Goal: Contribute content: Contribute content

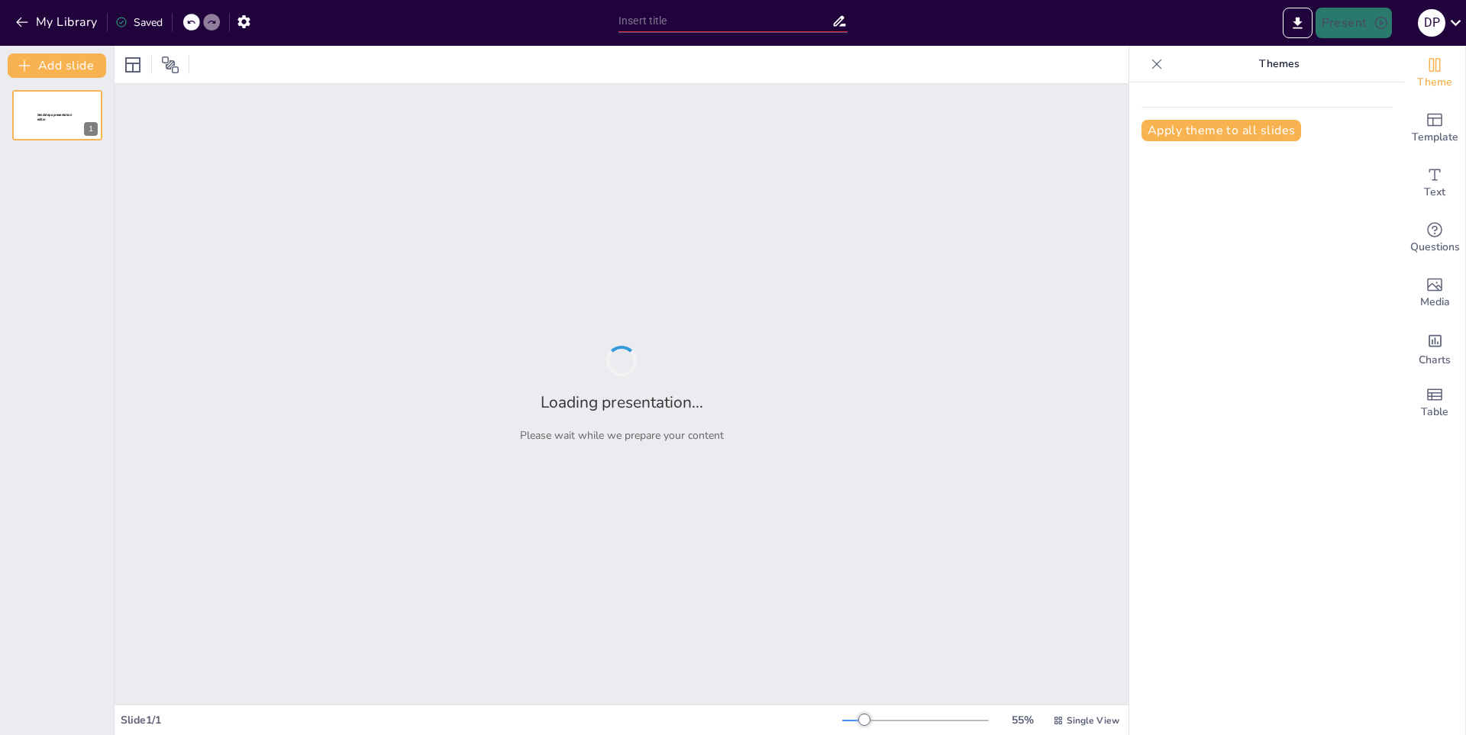
type input "Salud y Mantenimiento de las Uñas"
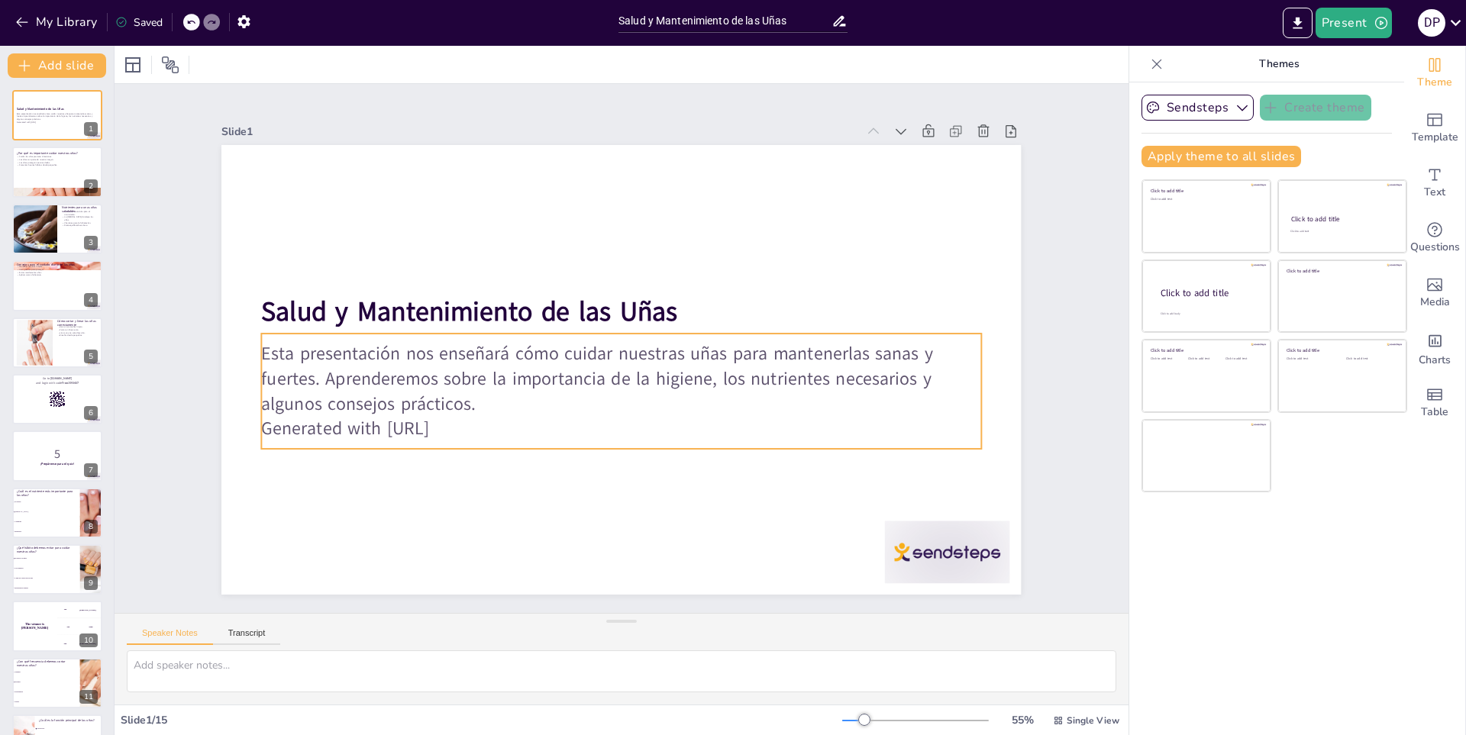
checkbox input "true"
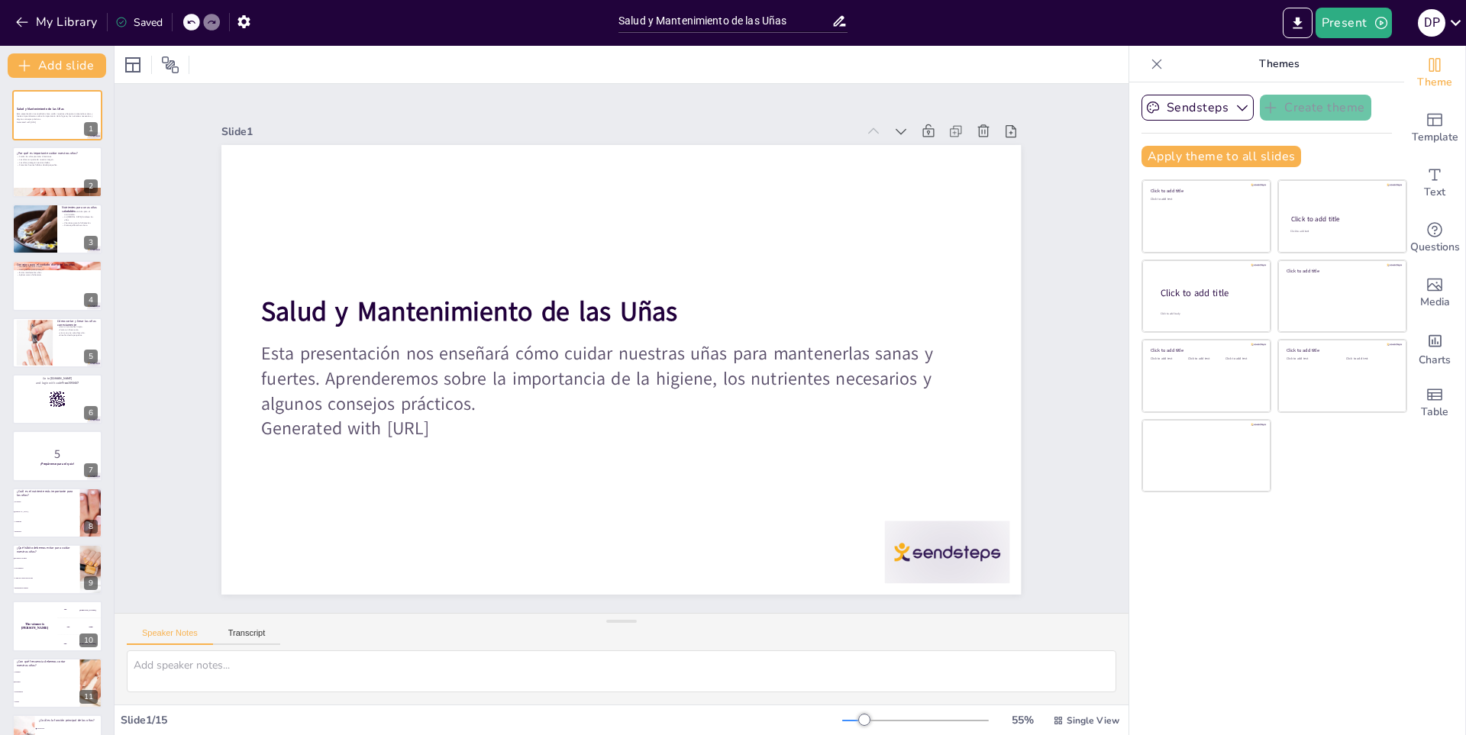
checkbox input "true"
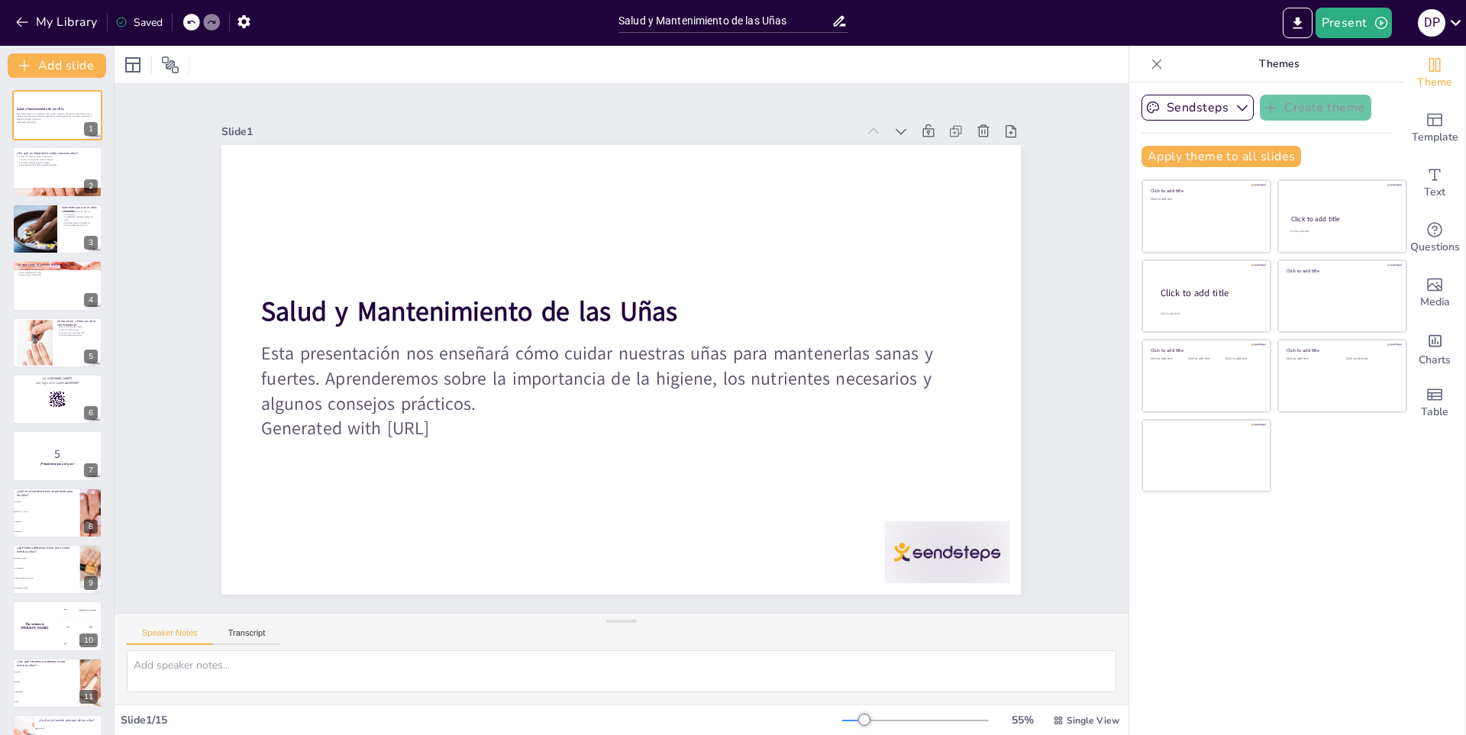
checkbox input "true"
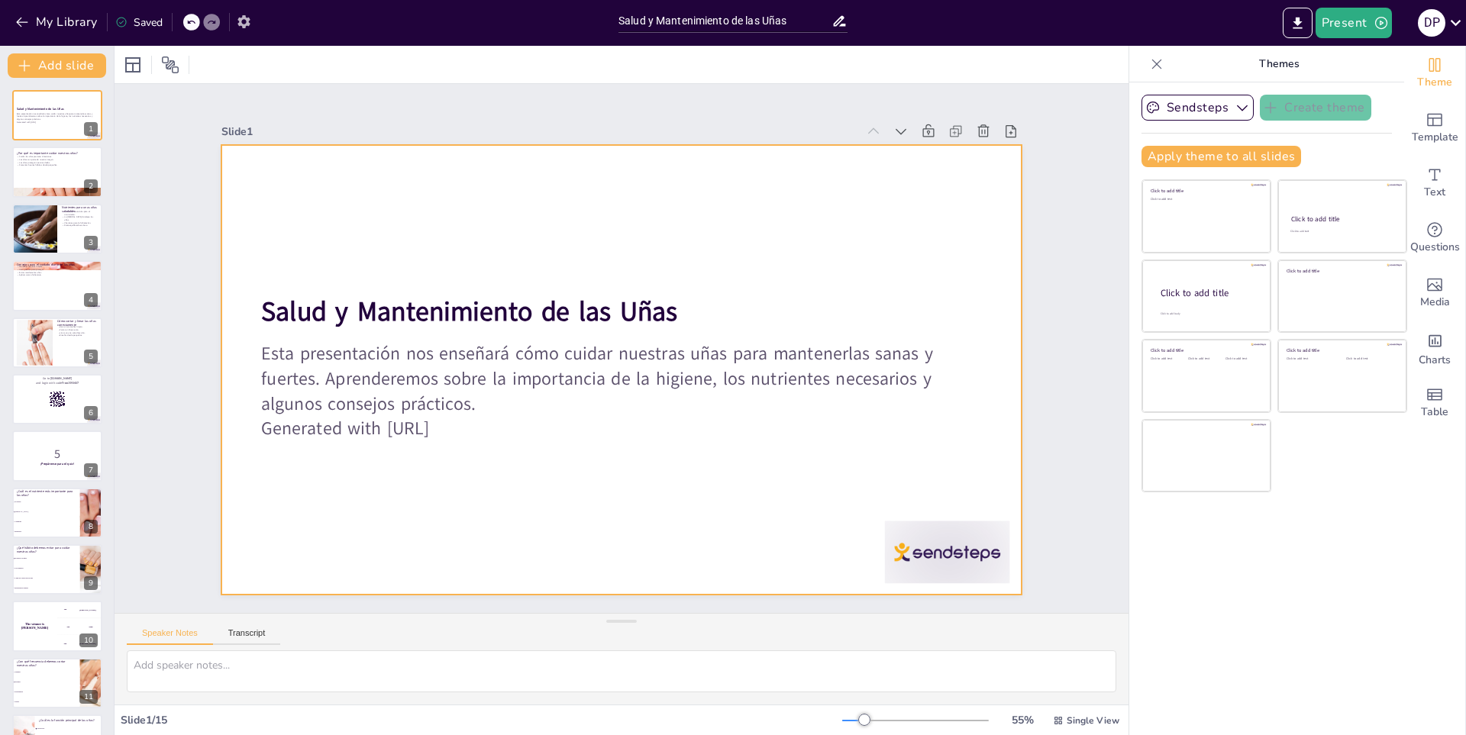
checkbox input "true"
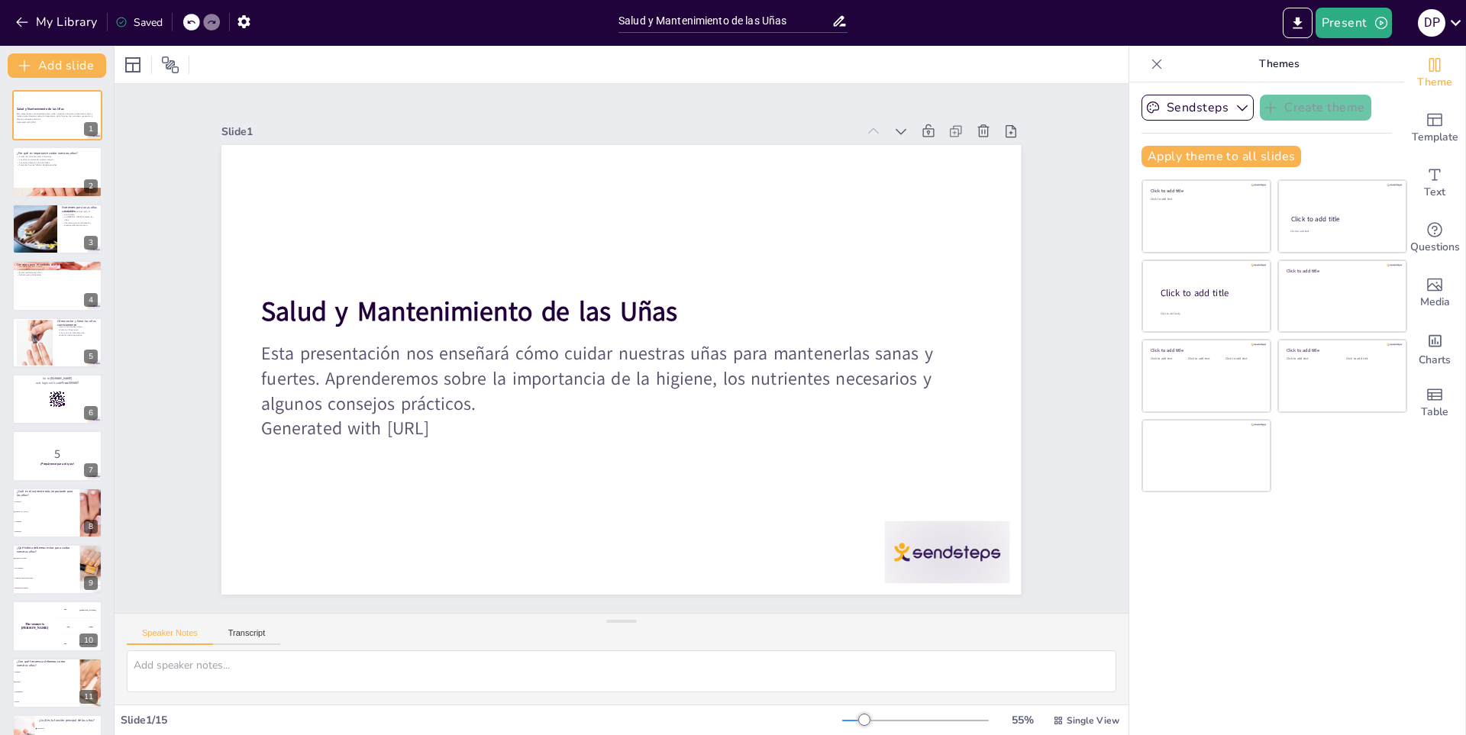
checkbox input "true"
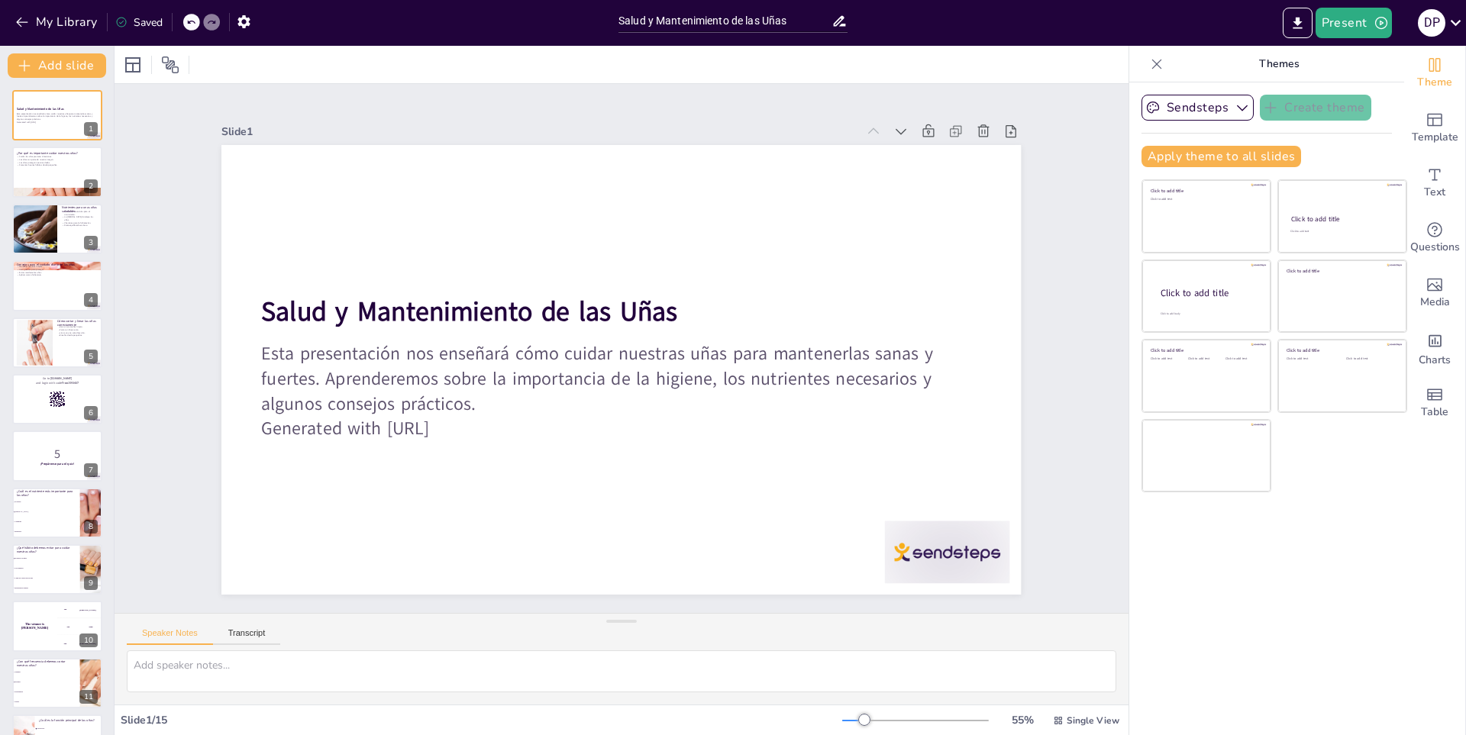
checkbox input "true"
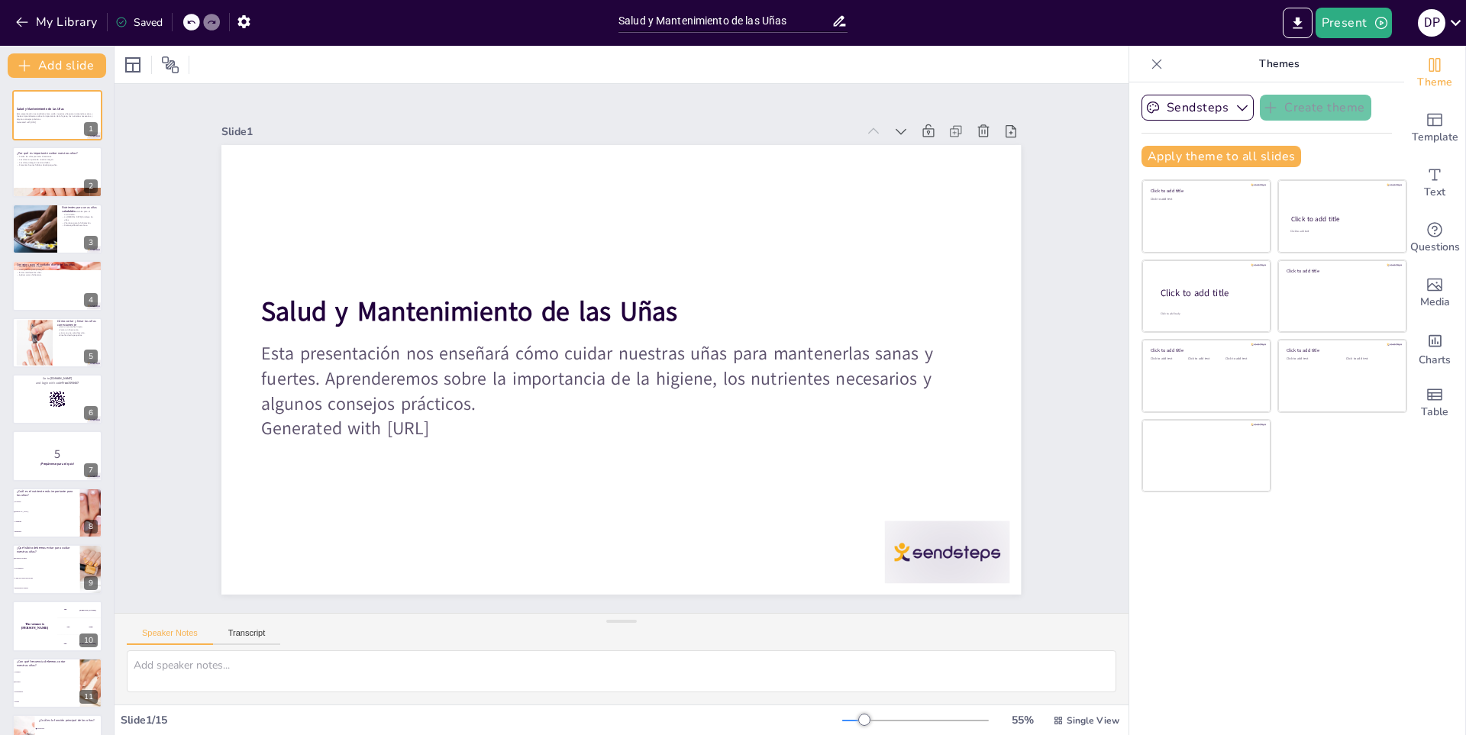
checkbox input "true"
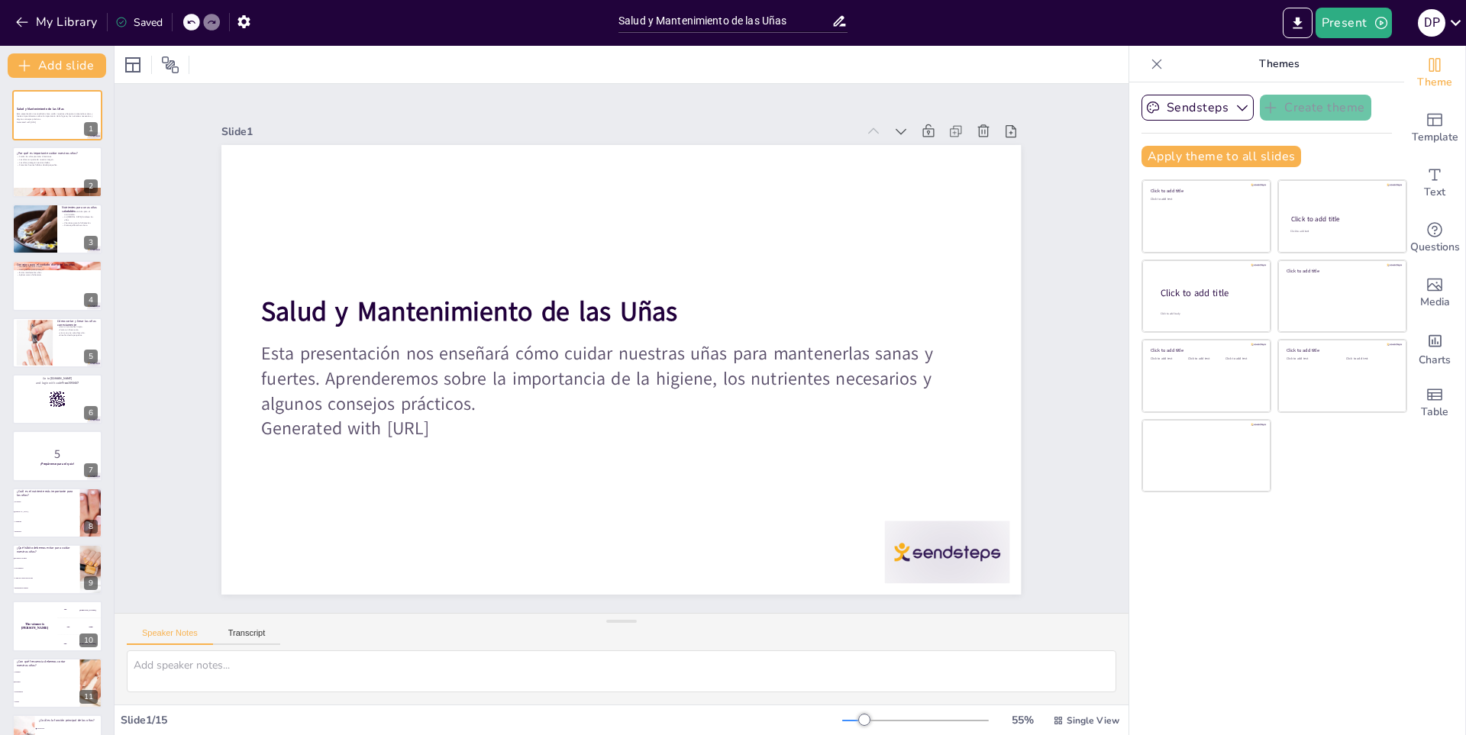
checkbox input "true"
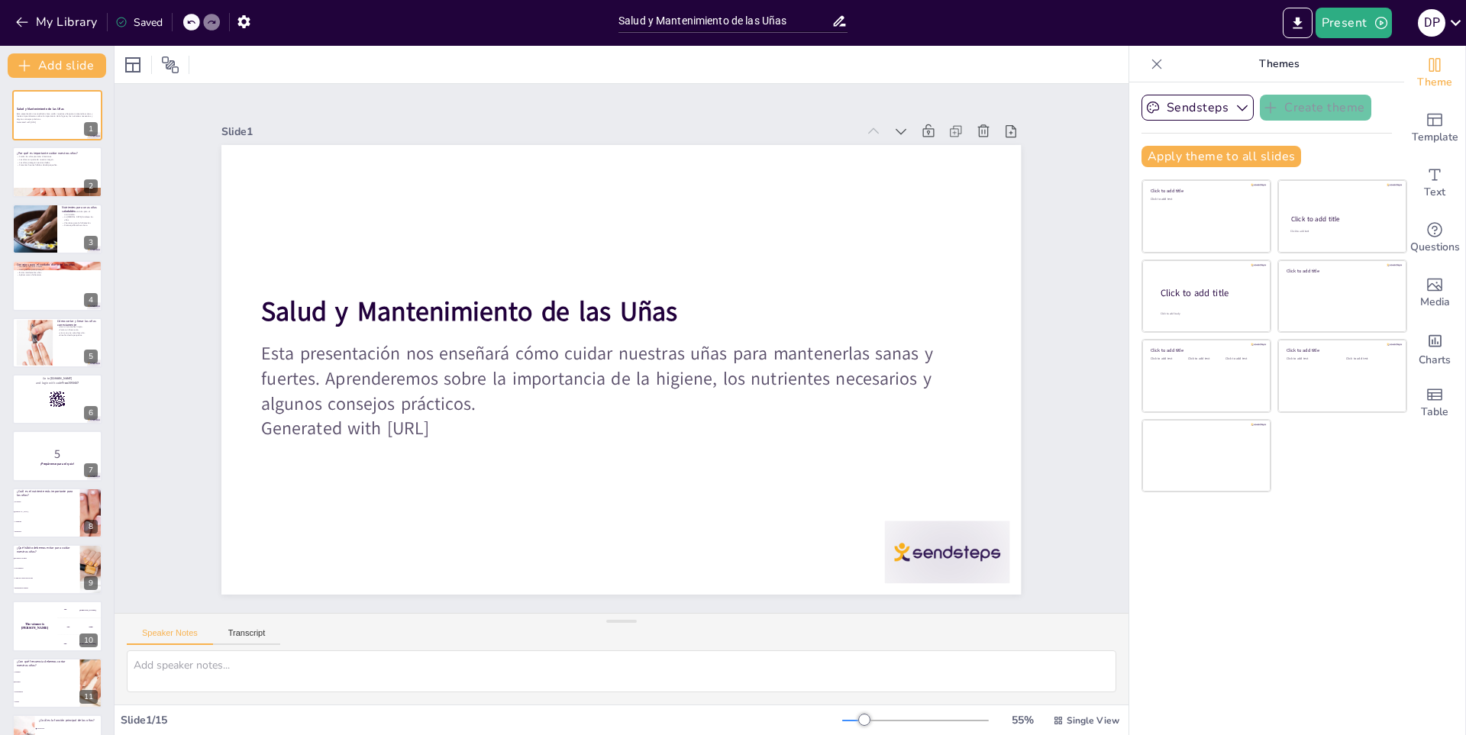
checkbox input "true"
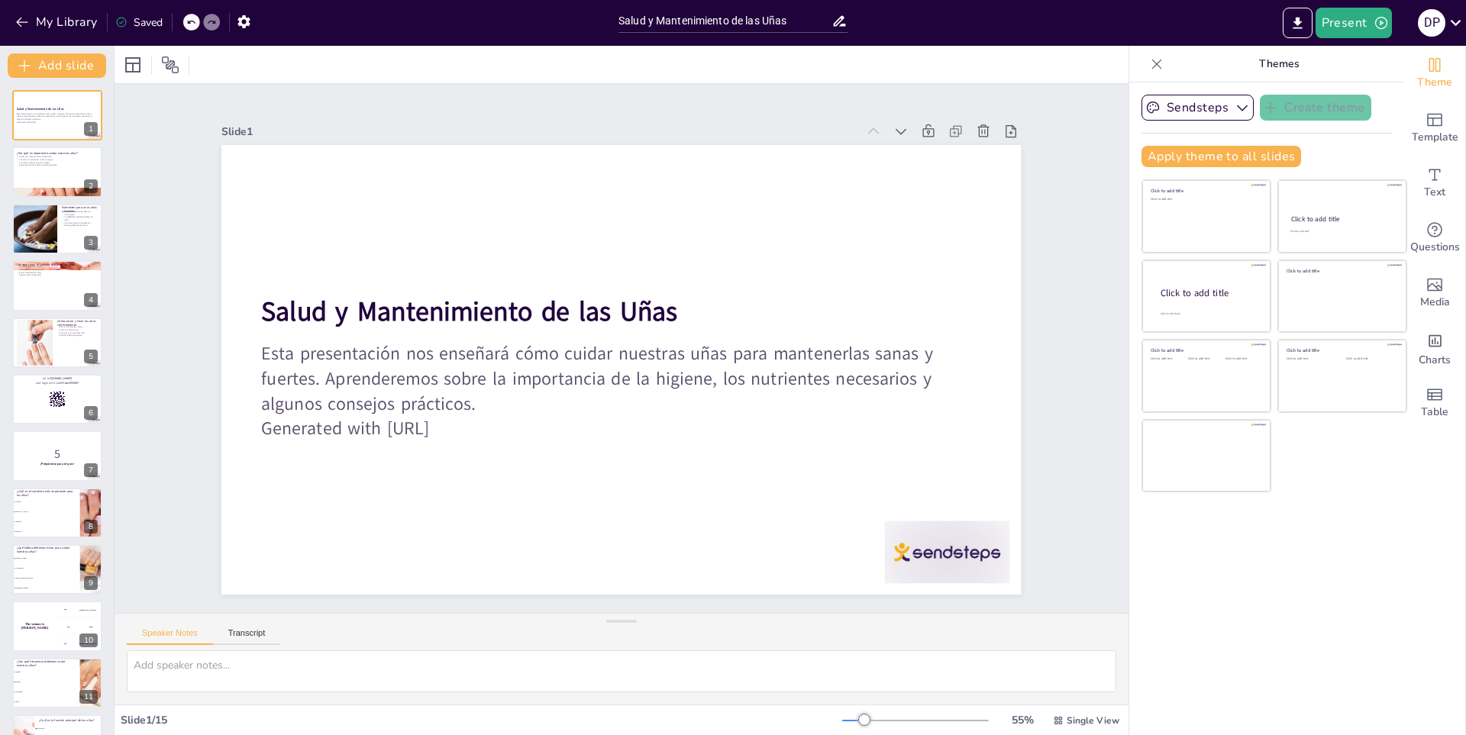
checkbox input "true"
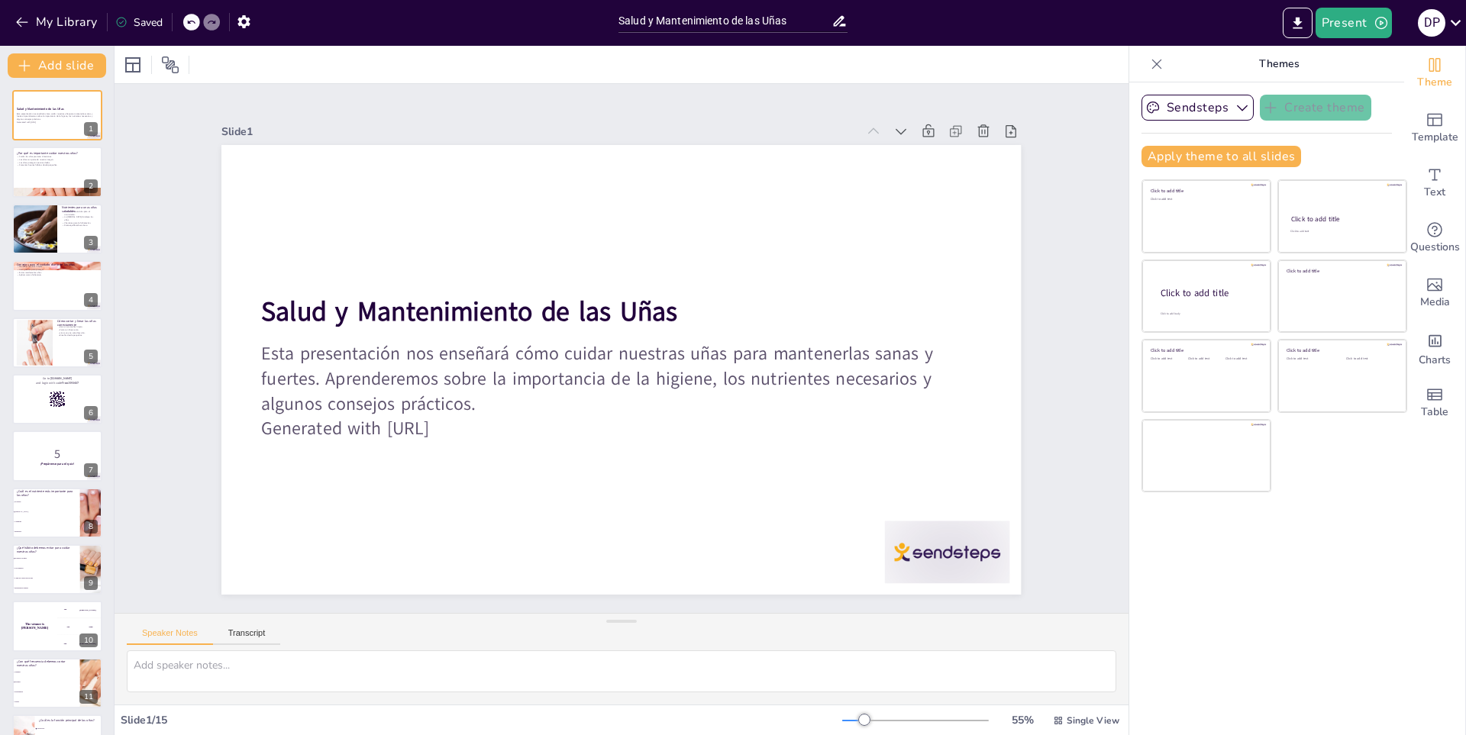
checkbox input "true"
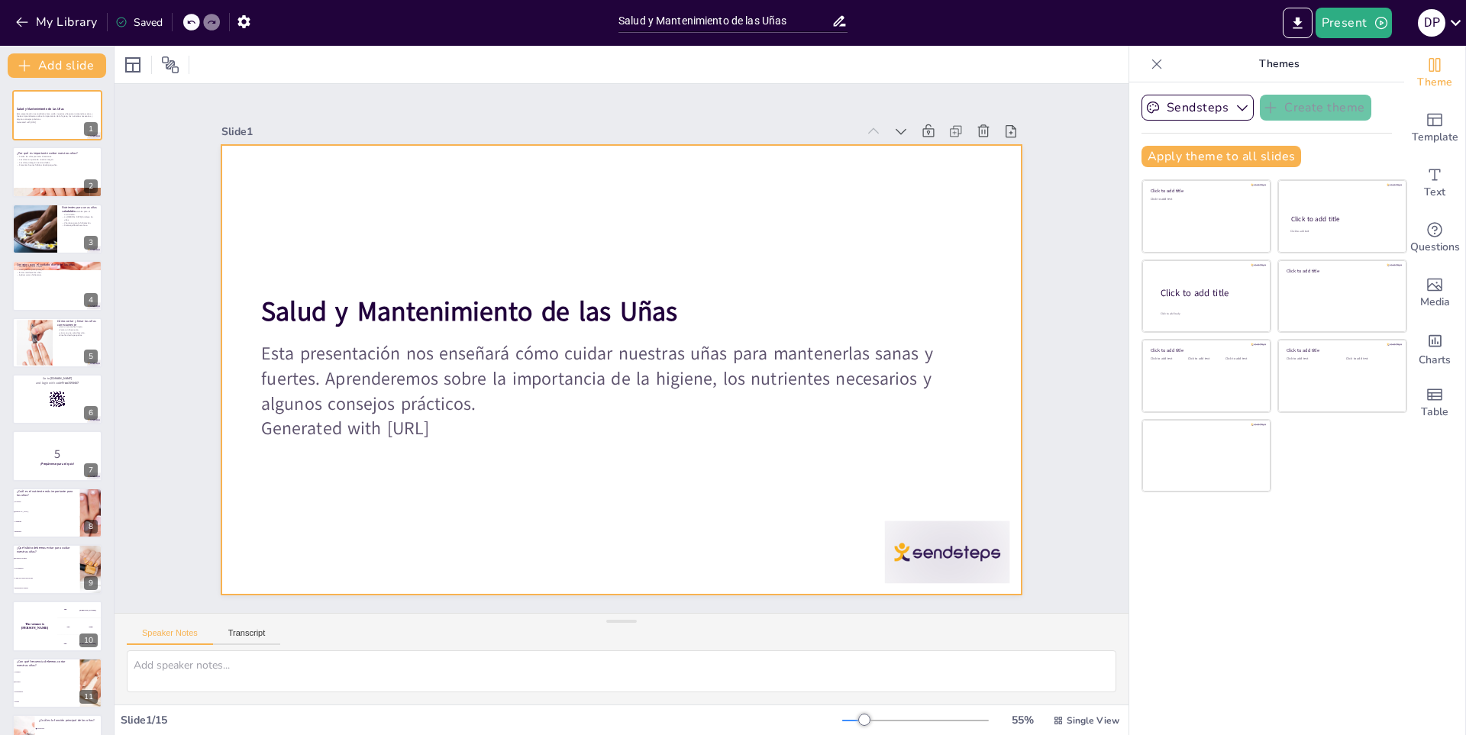
checkbox input "true"
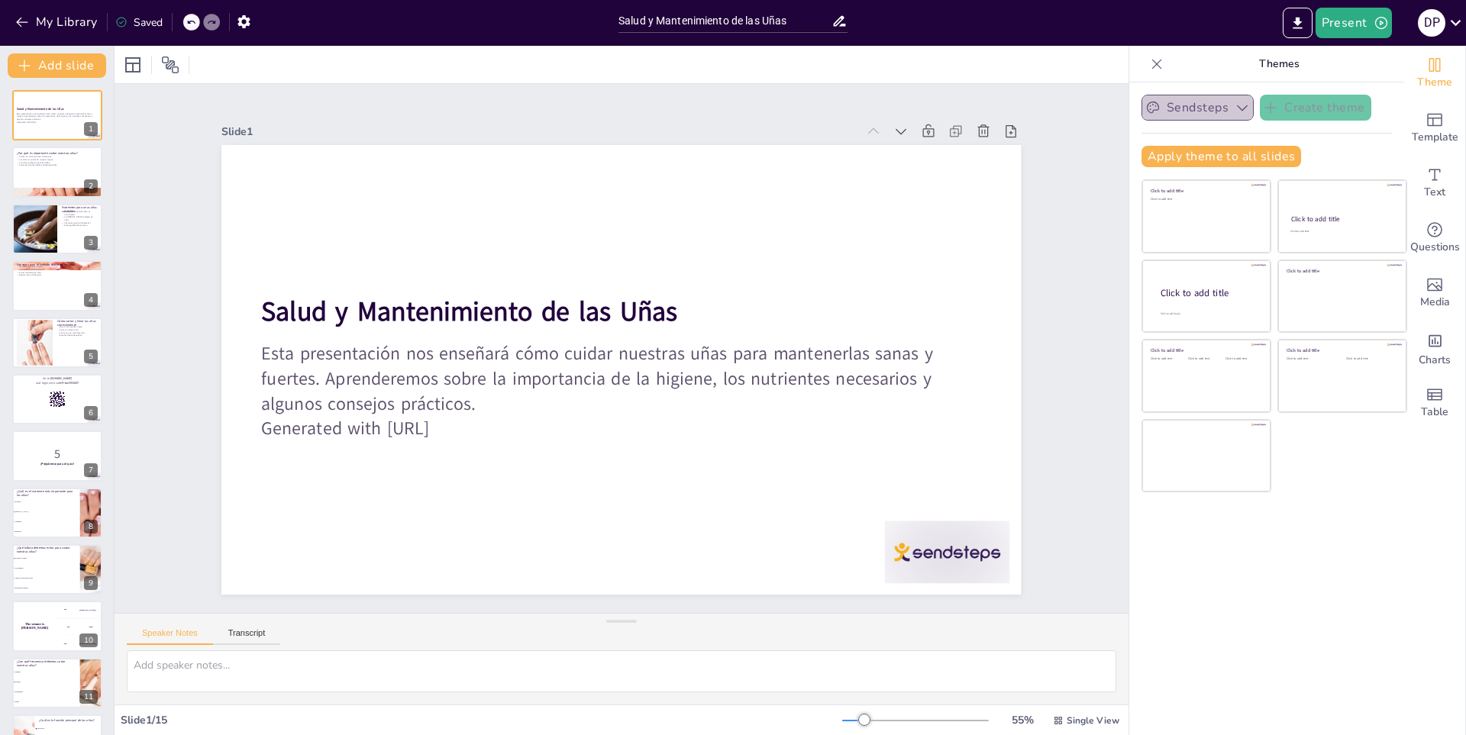
click at [1234, 97] on button "Sendsteps" at bounding box center [1198, 108] width 112 height 26
click at [1235, 110] on icon "button" at bounding box center [1242, 107] width 15 height 15
checkbox input "true"
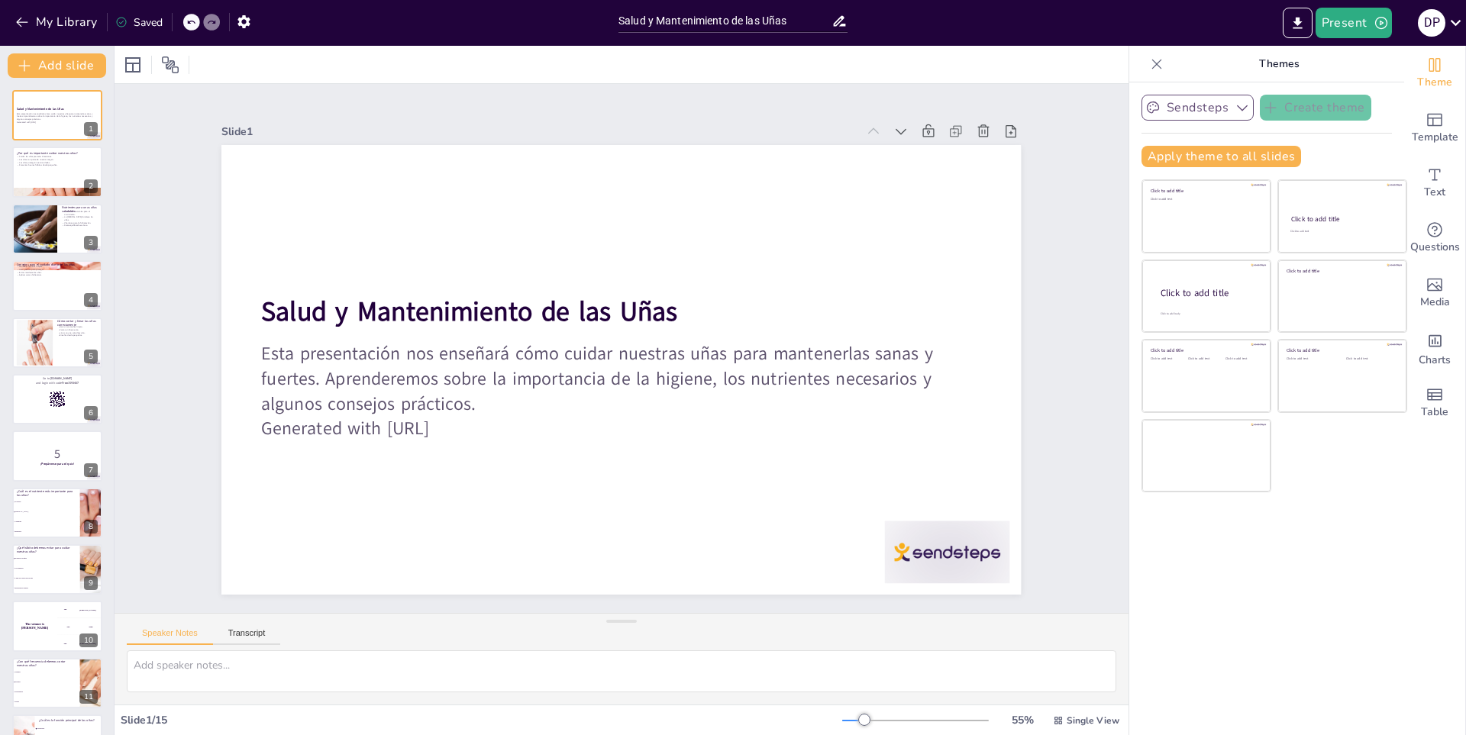
checkbox input "true"
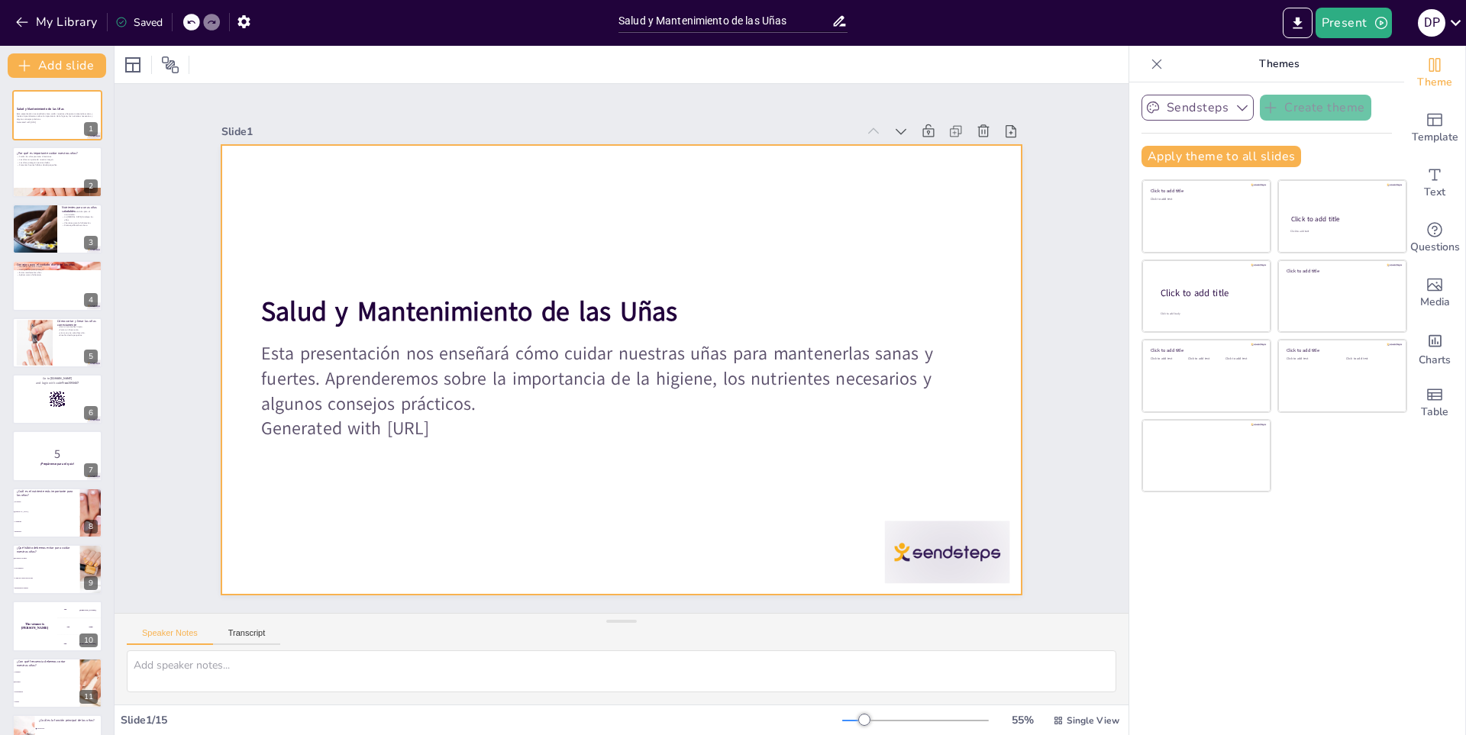
checkbox input "true"
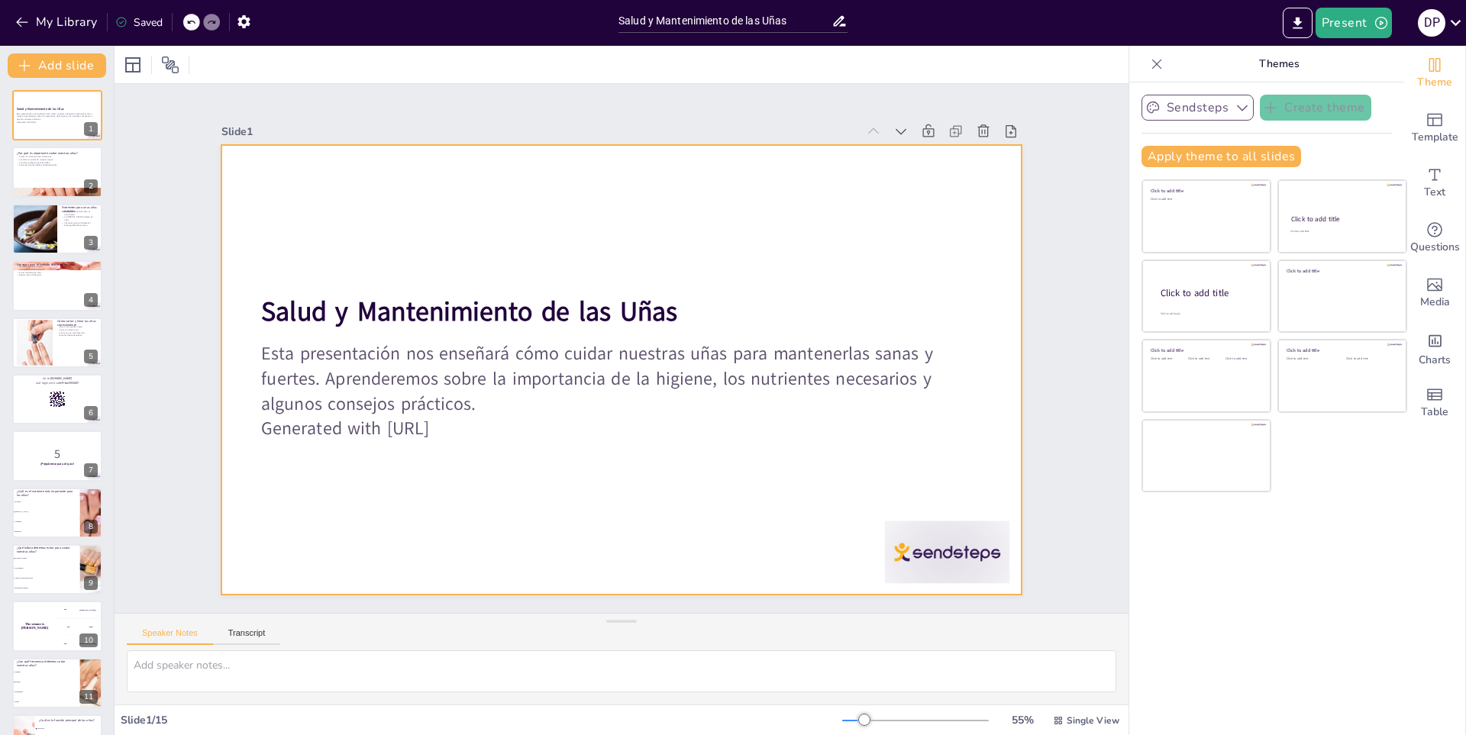
checkbox input "true"
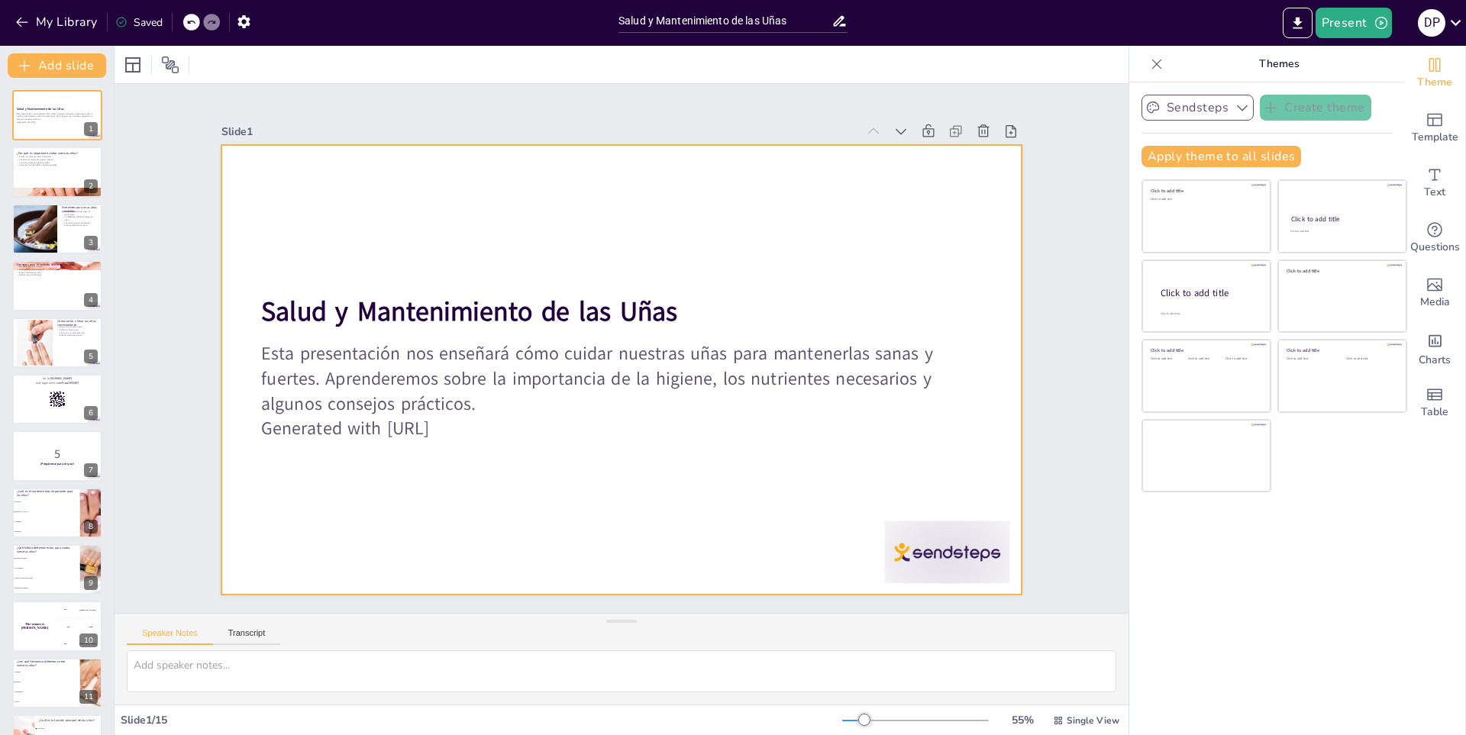
checkbox input "true"
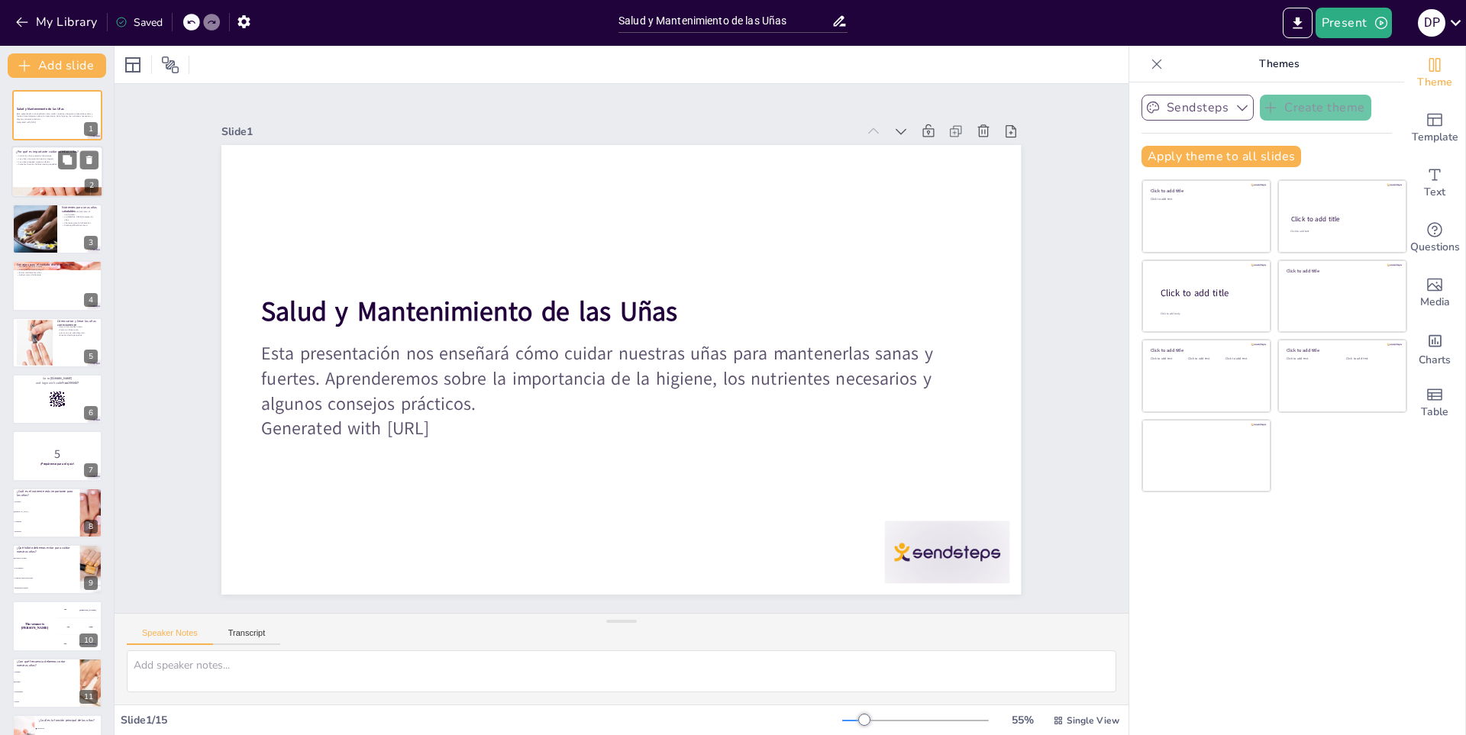
checkbox input "true"
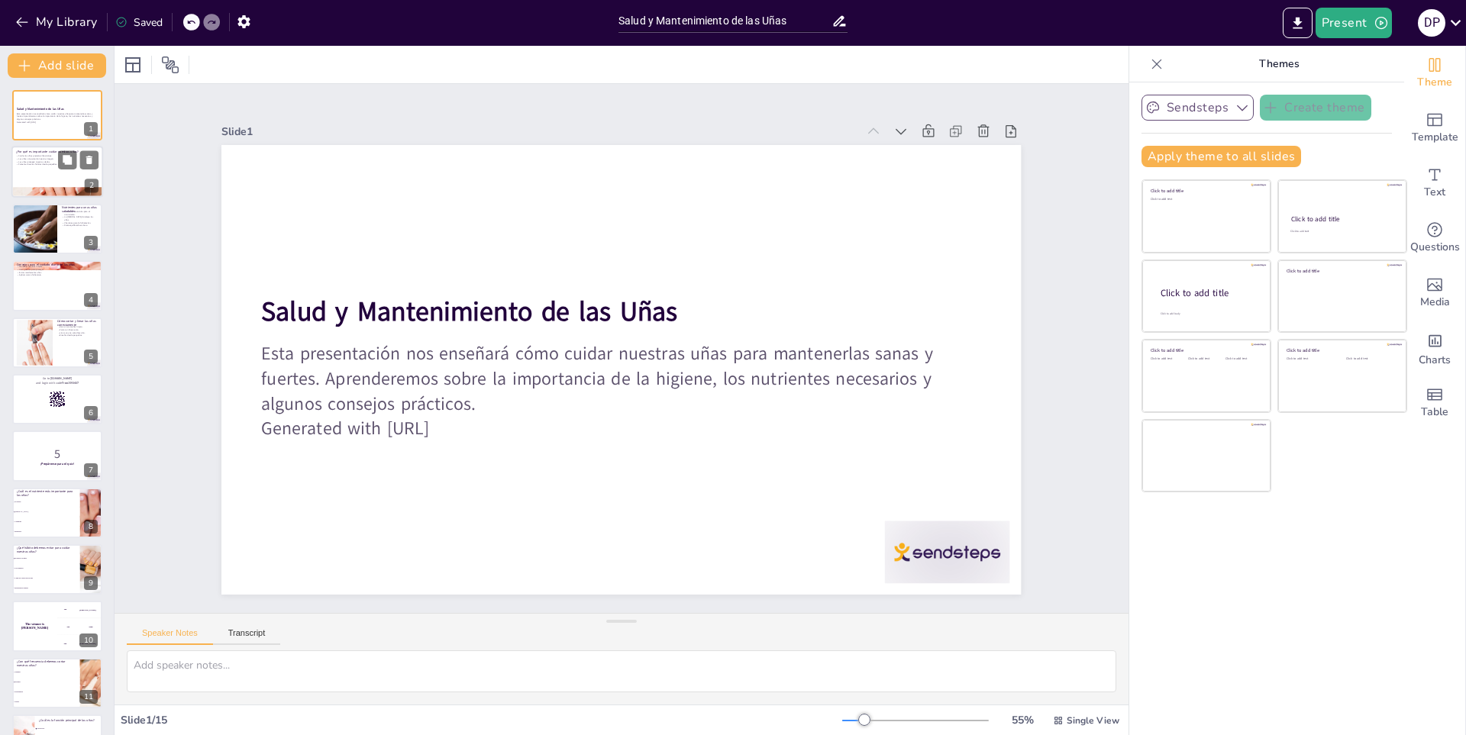
checkbox input "true"
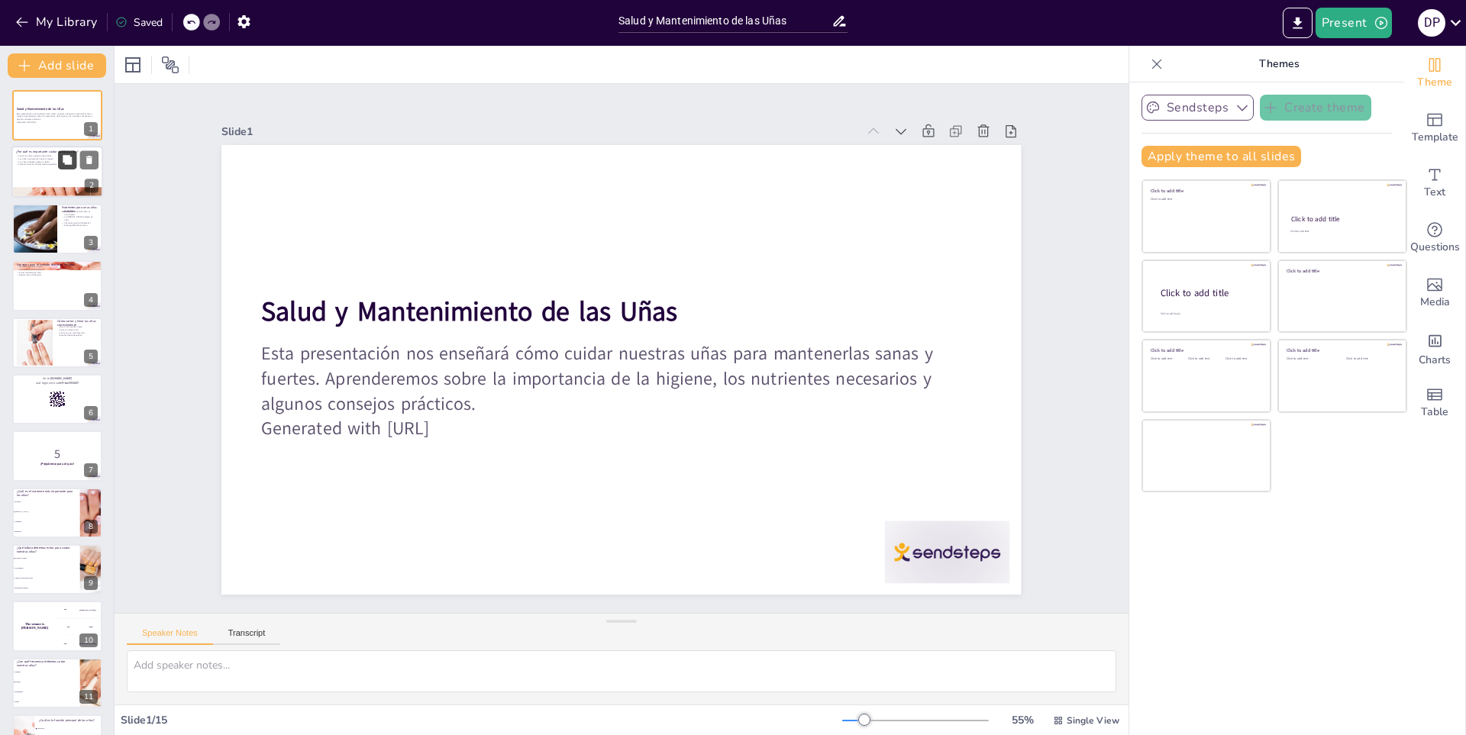
checkbox input "true"
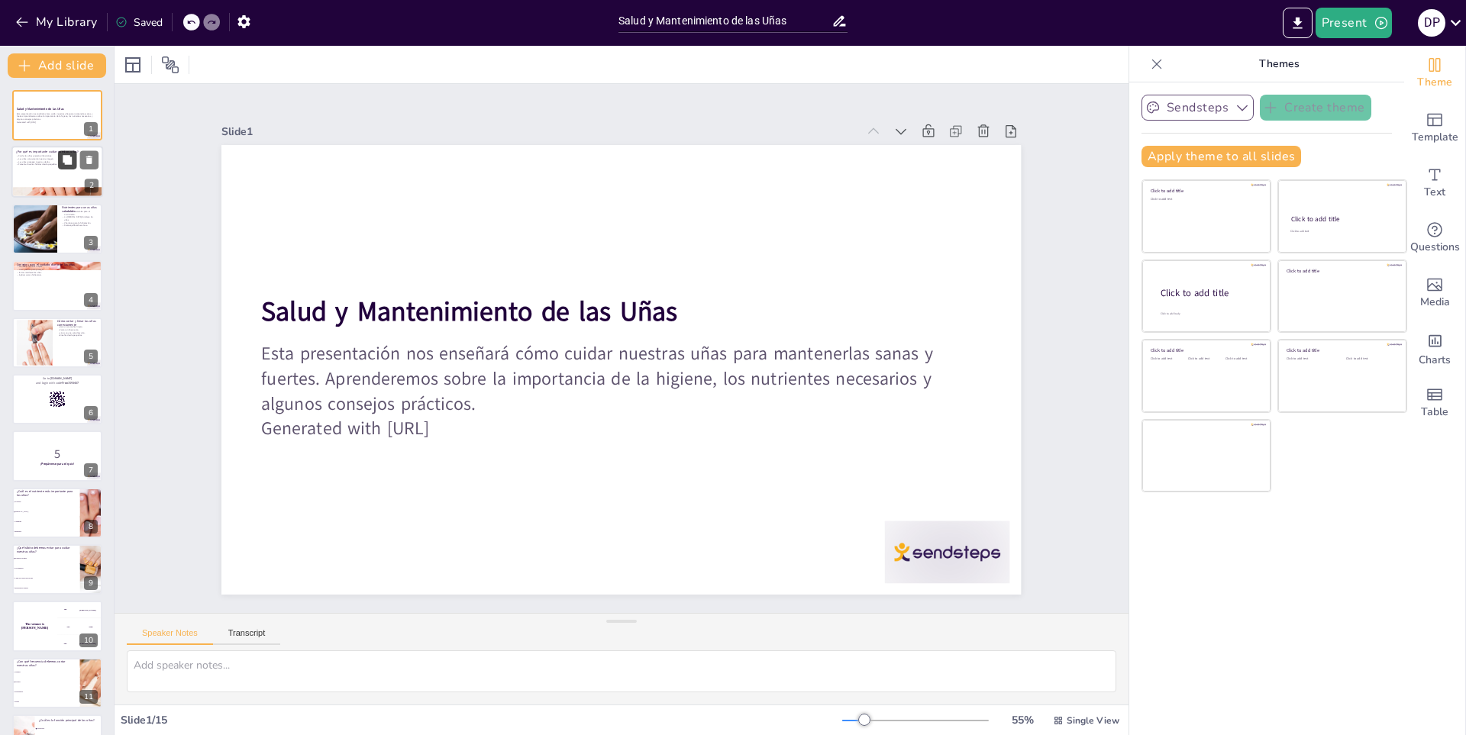
checkbox input "true"
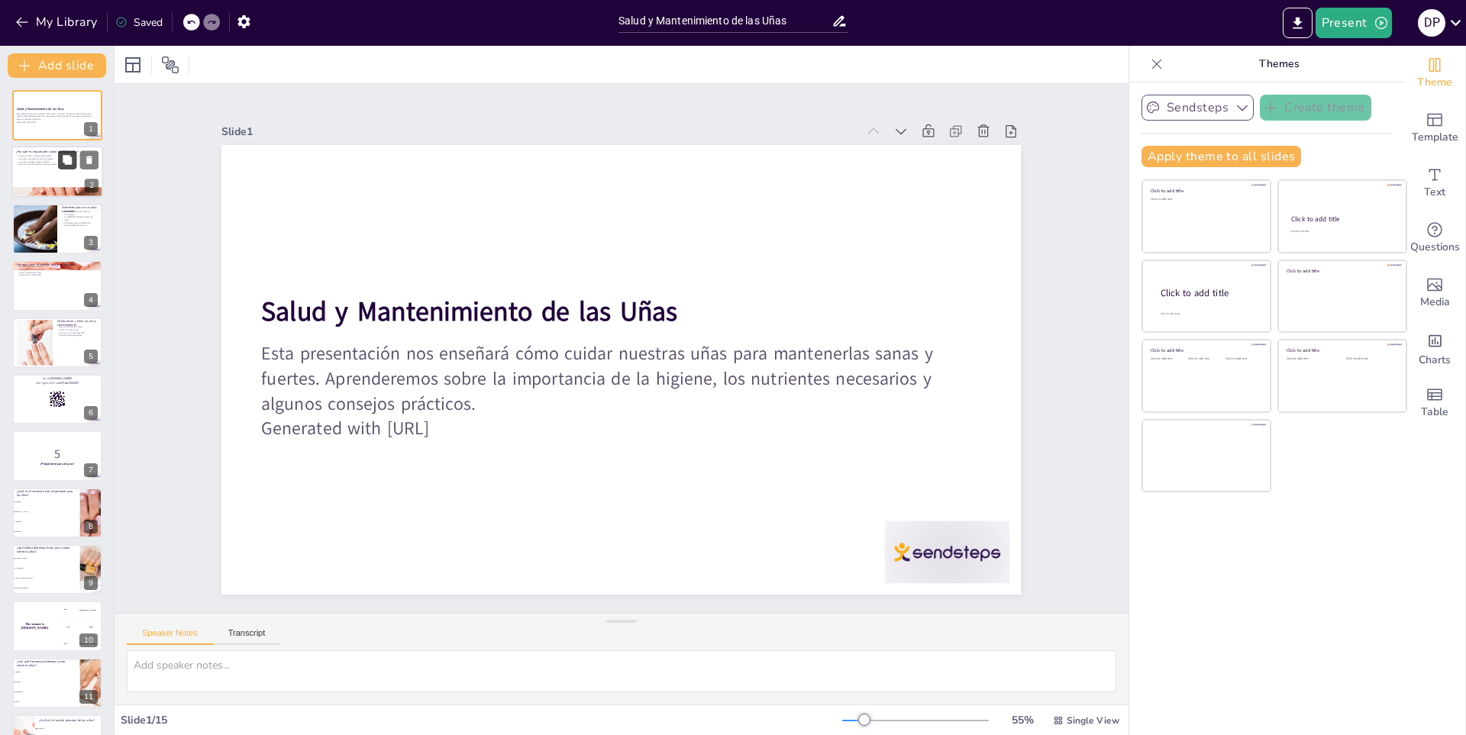
click at [65, 157] on icon at bounding box center [67, 160] width 9 height 9
type textarea "Mantener las uñas limpias y bien cuidadas es fundamental para prevenir infeccio…"
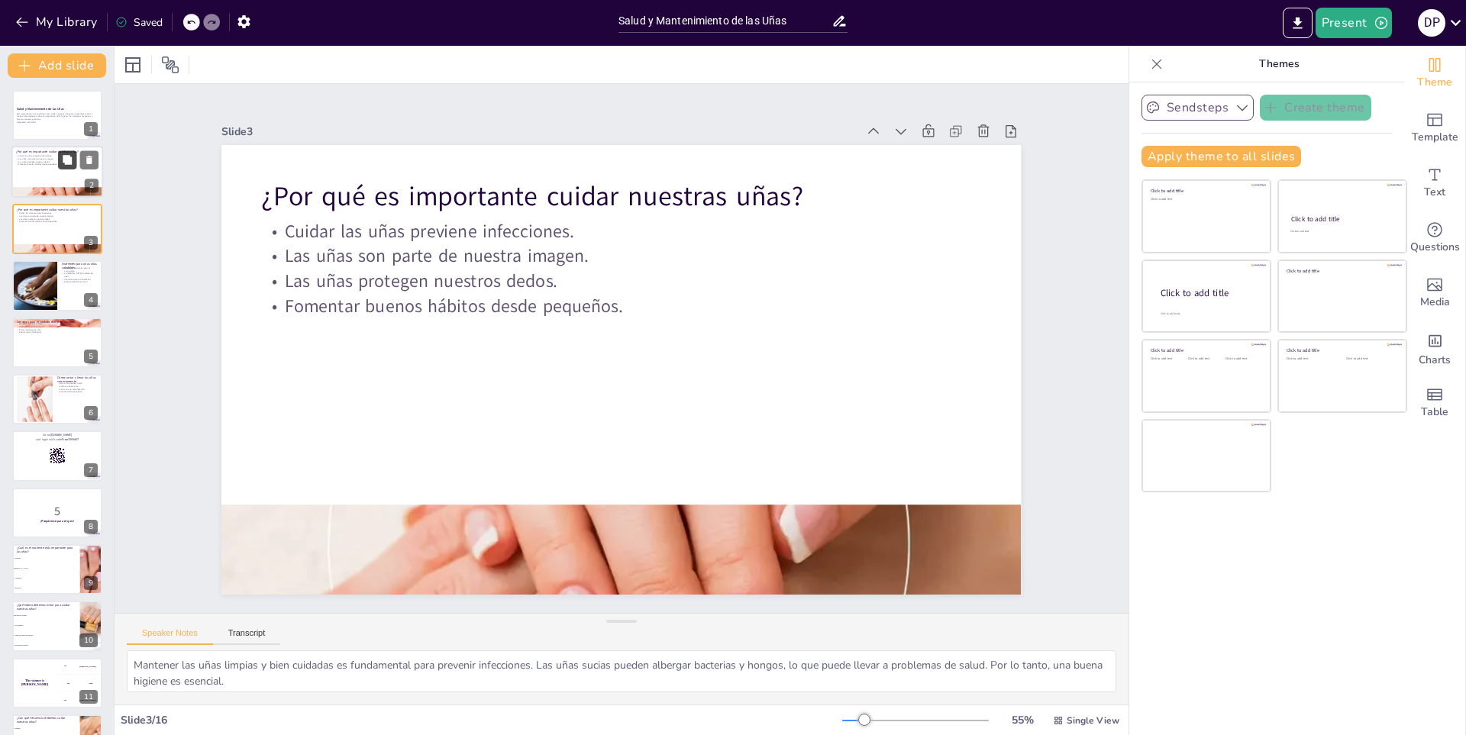
checkbox input "true"
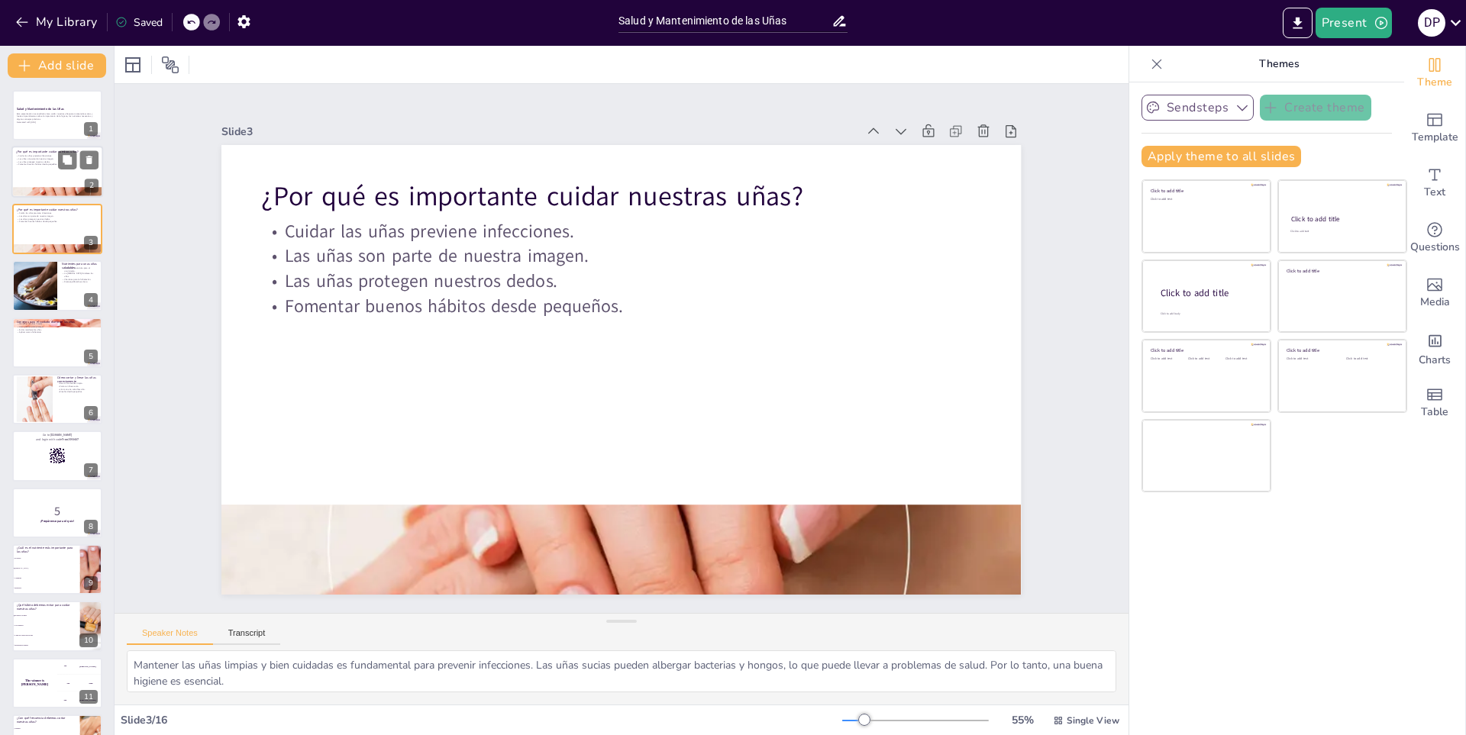
checkbox input "true"
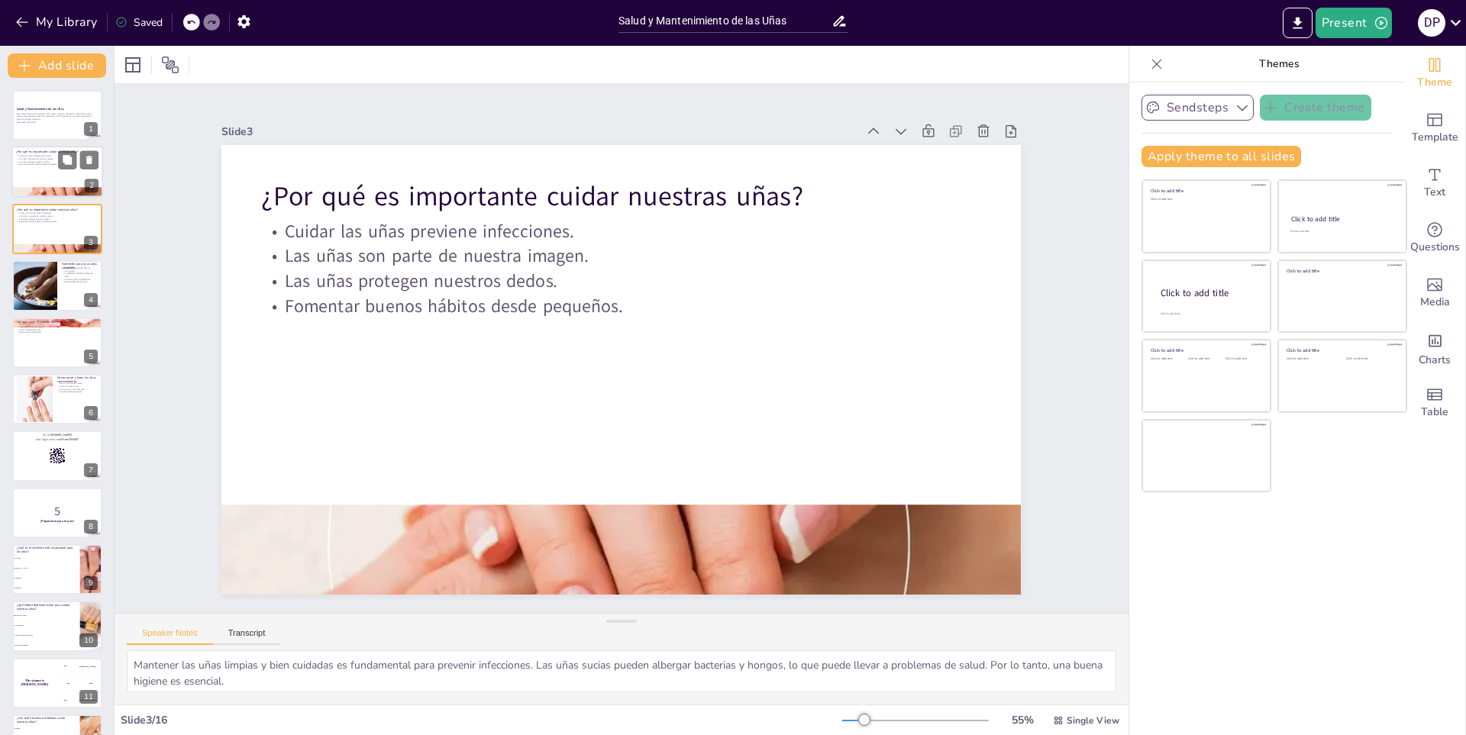
checkbox input "true"
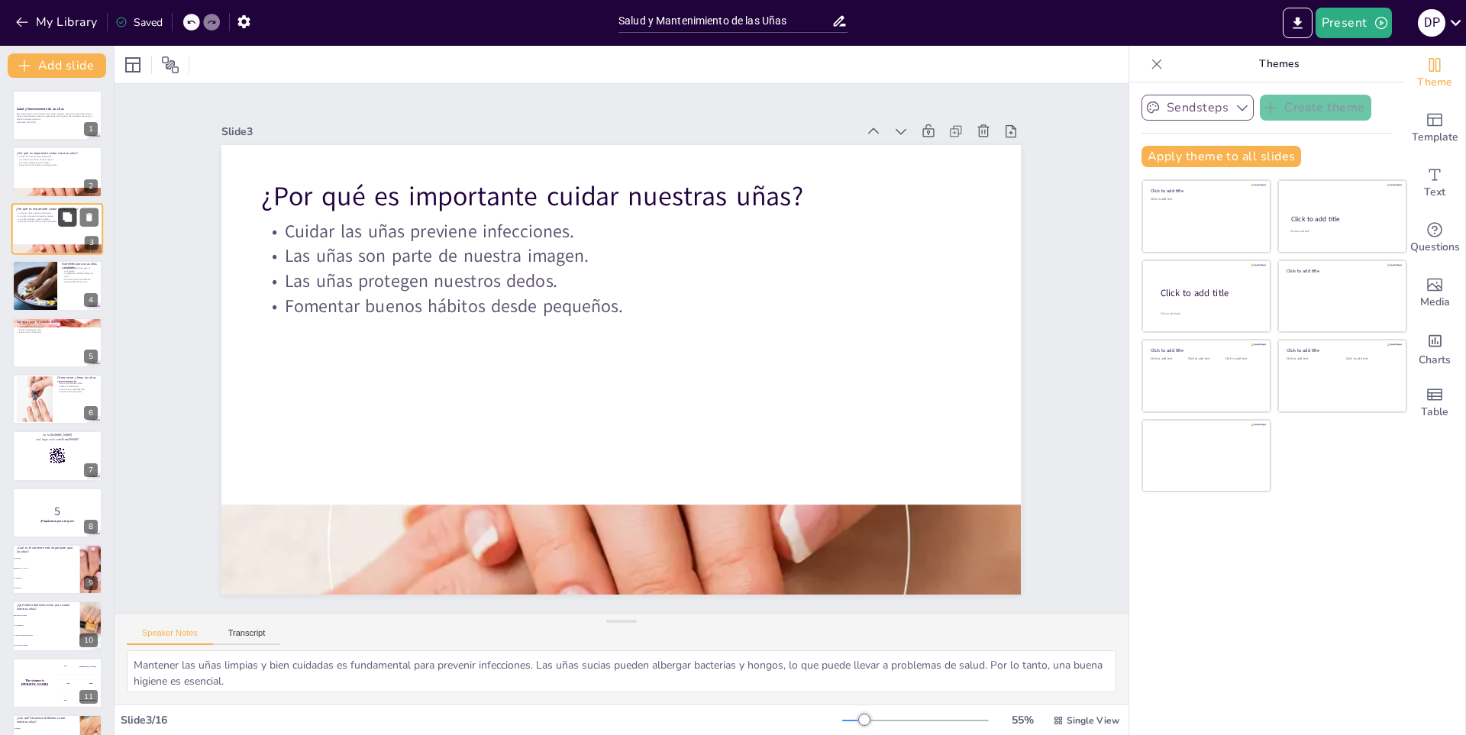
checkbox input "true"
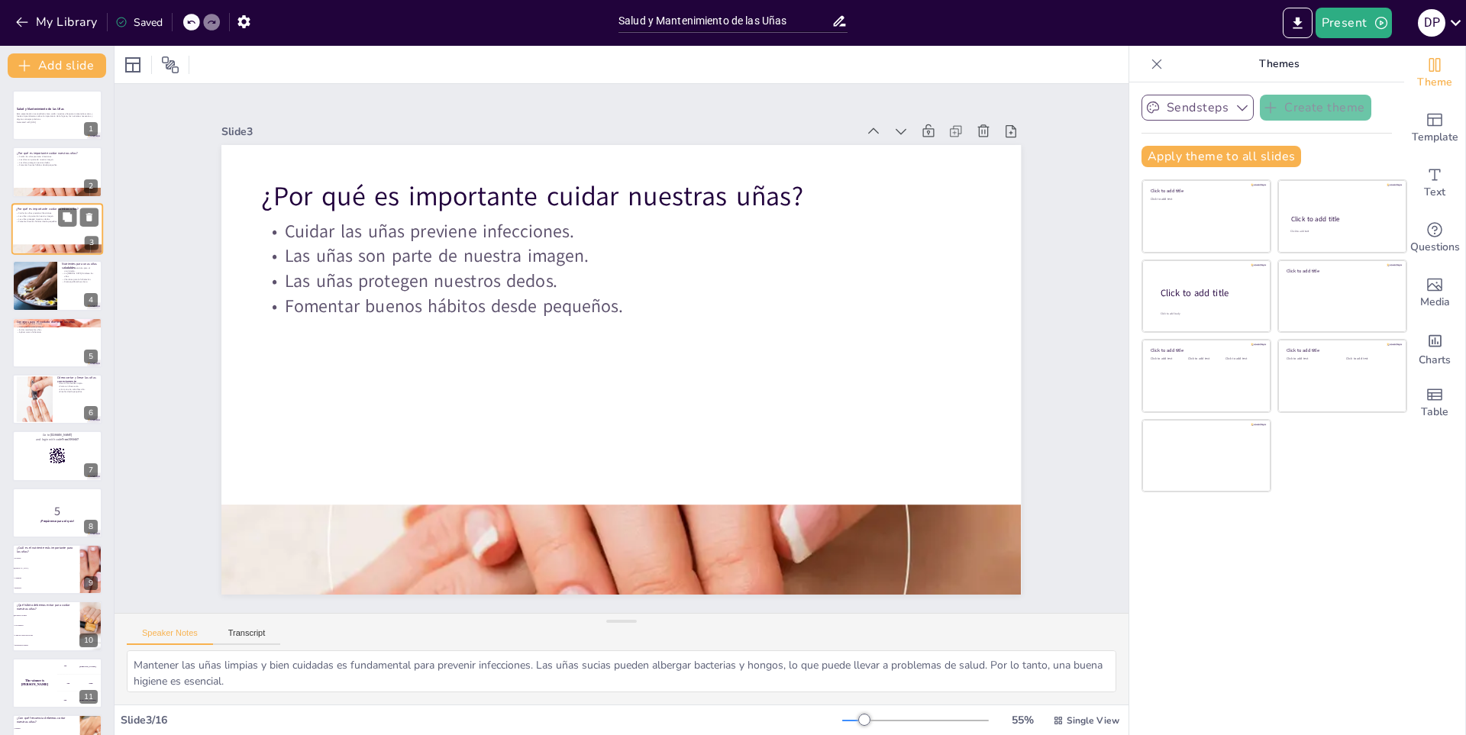
checkbox input "true"
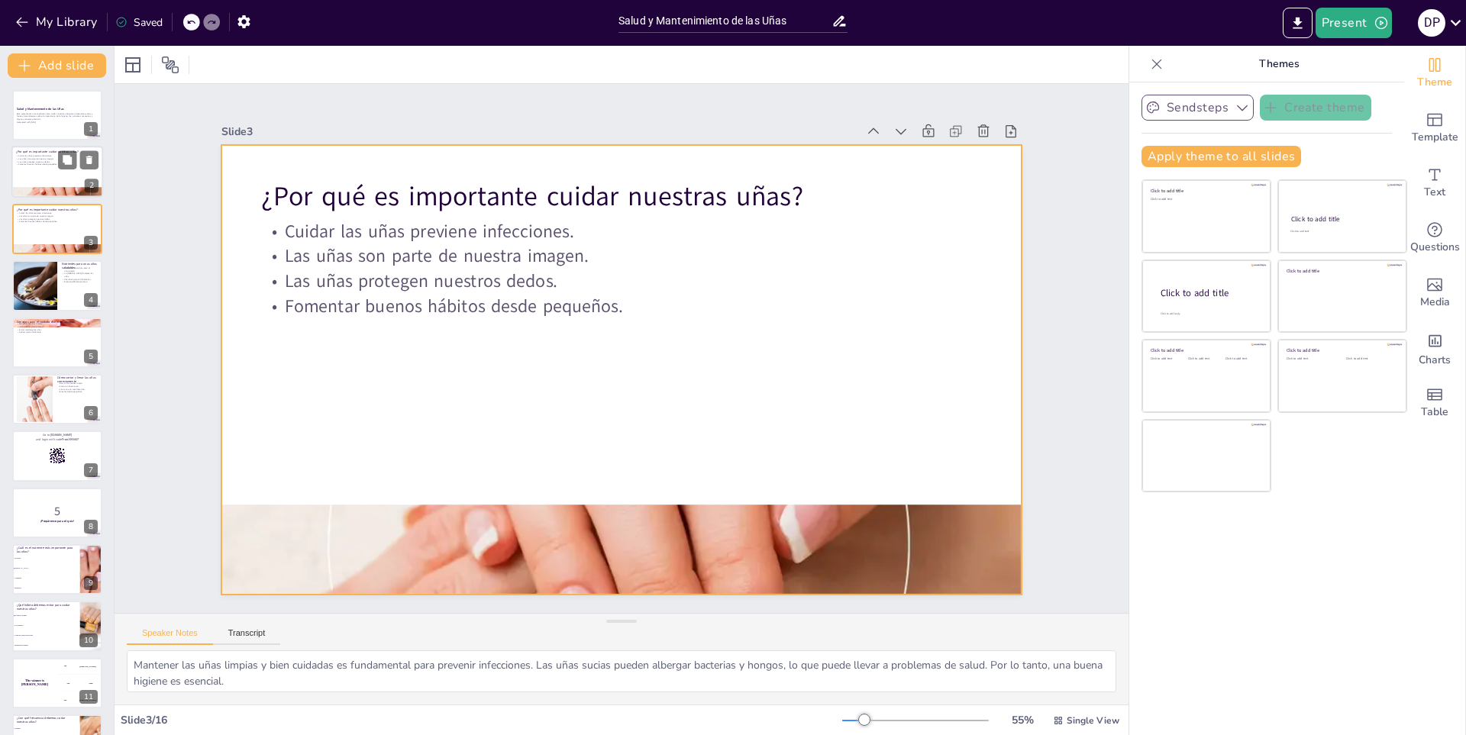
checkbox input "true"
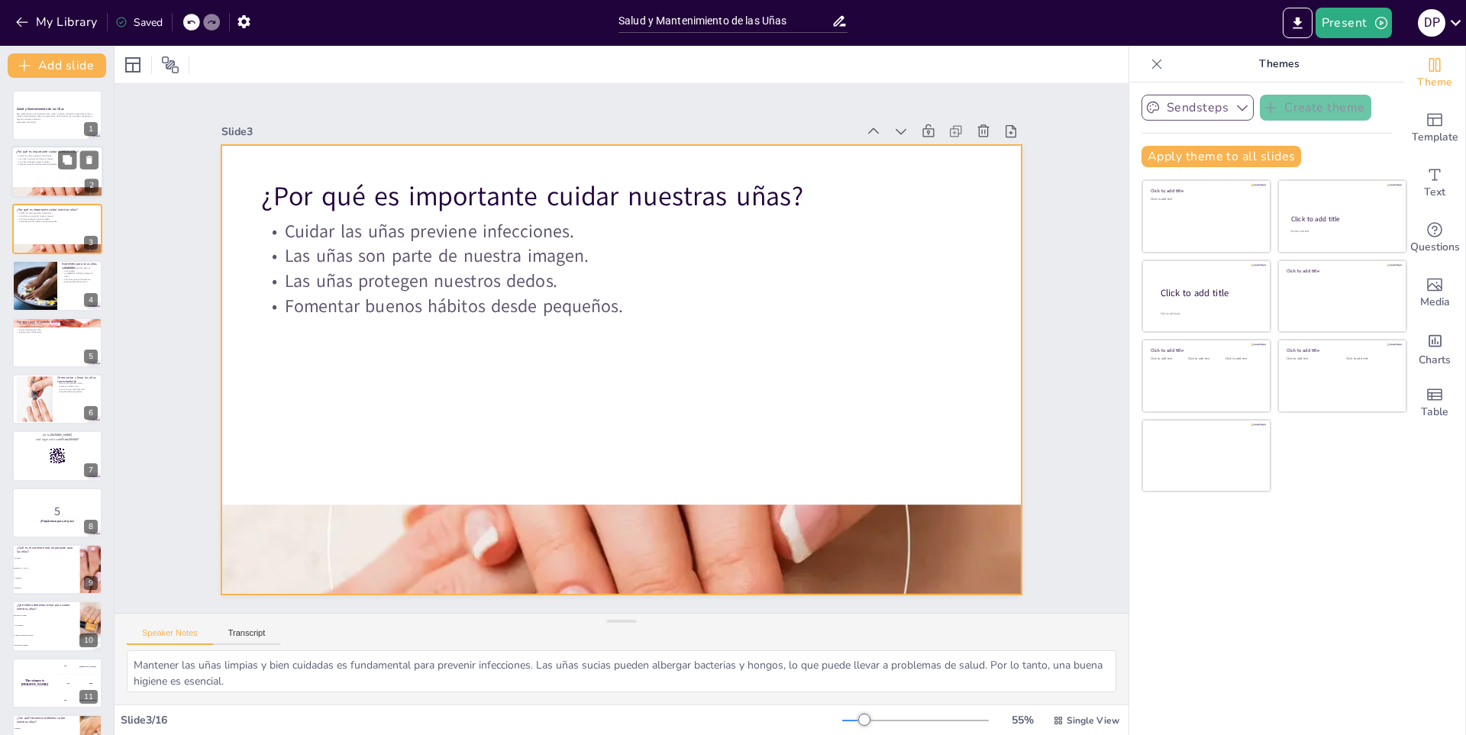
checkbox input "true"
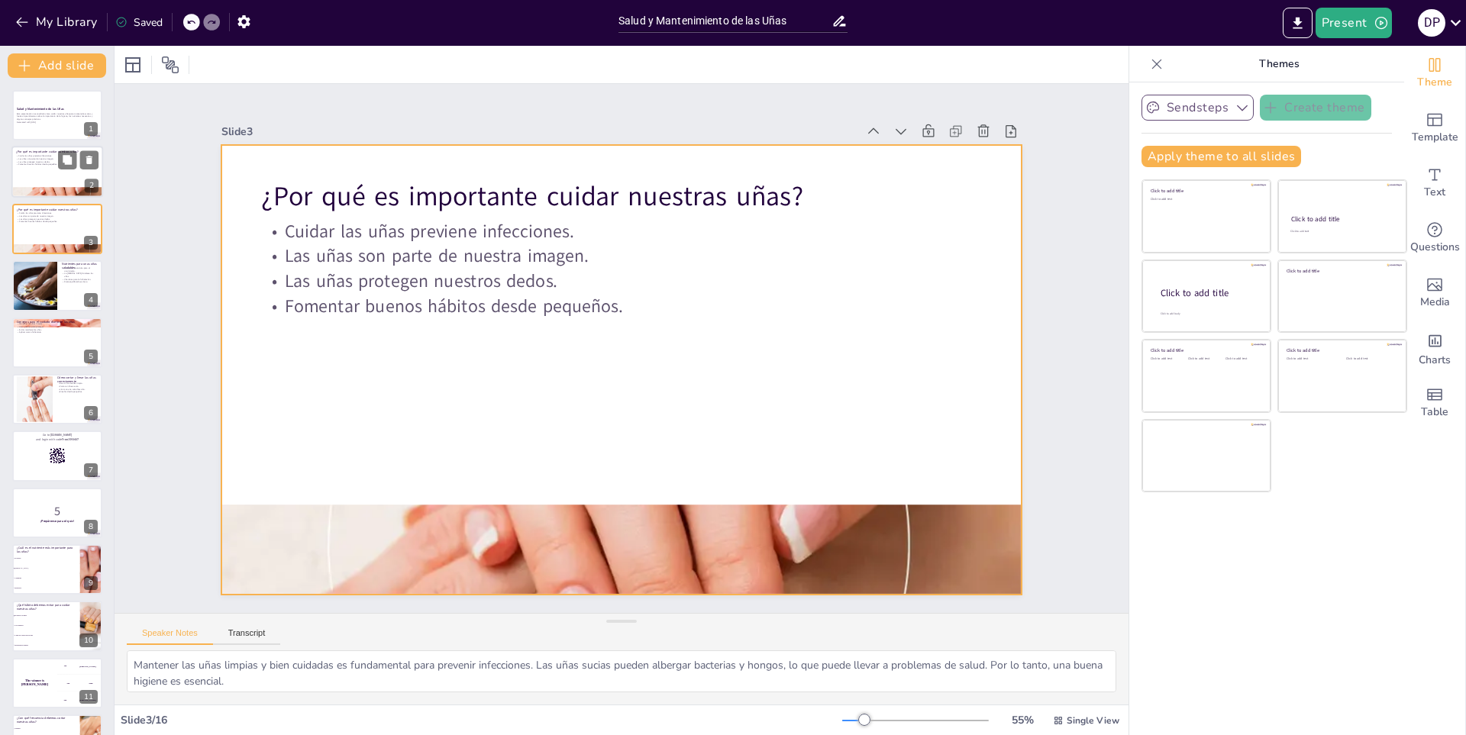
checkbox input "true"
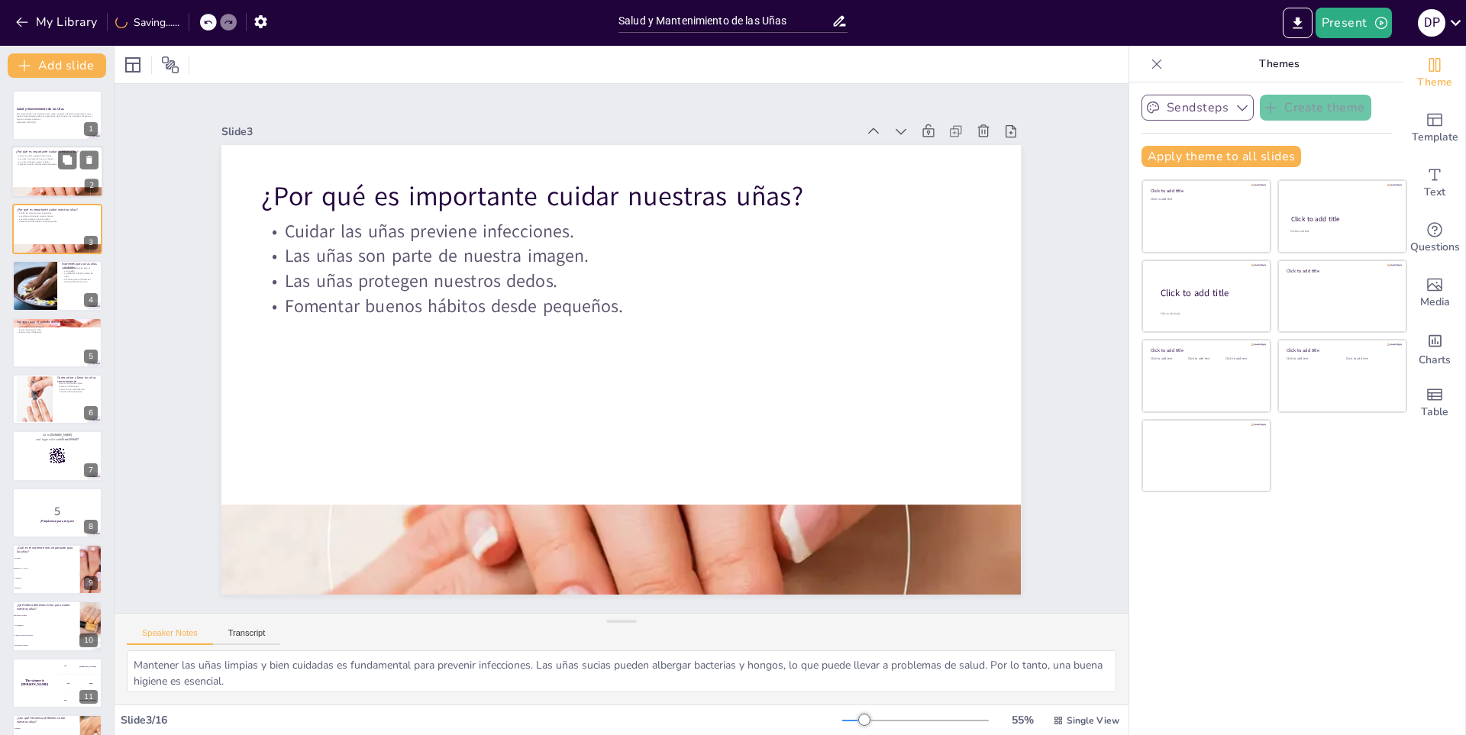
click at [36, 174] on div at bounding box center [57, 173] width 92 height 52
checkbox input "true"
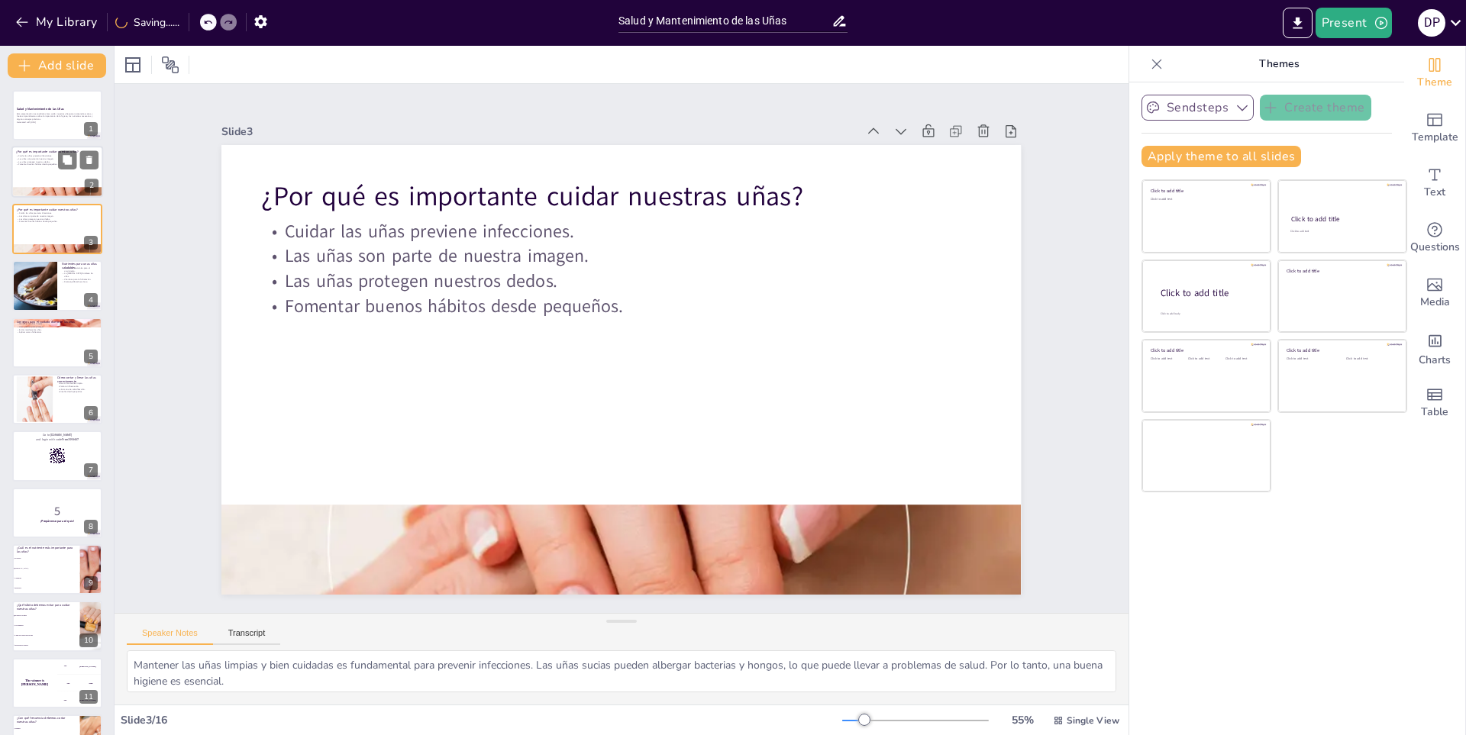
checkbox input "true"
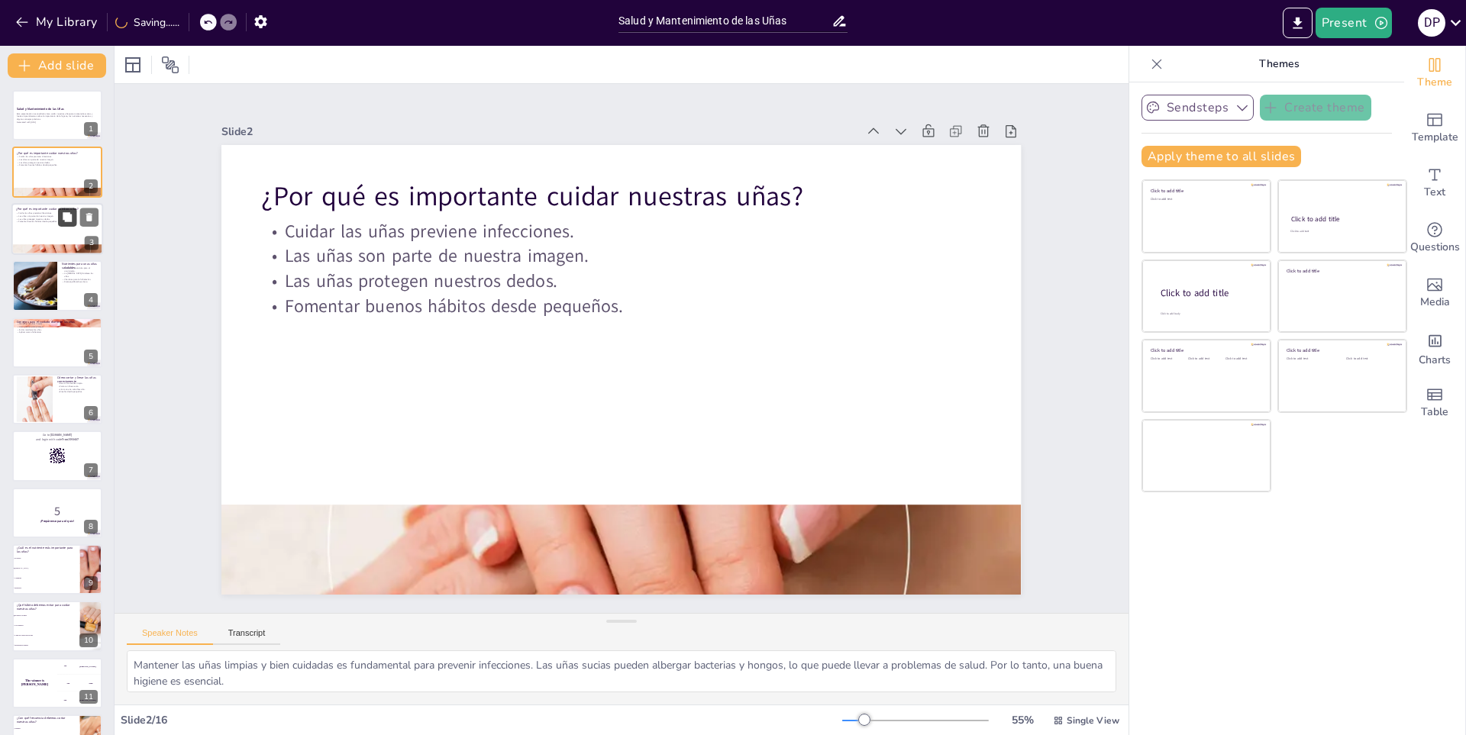
checkbox input "true"
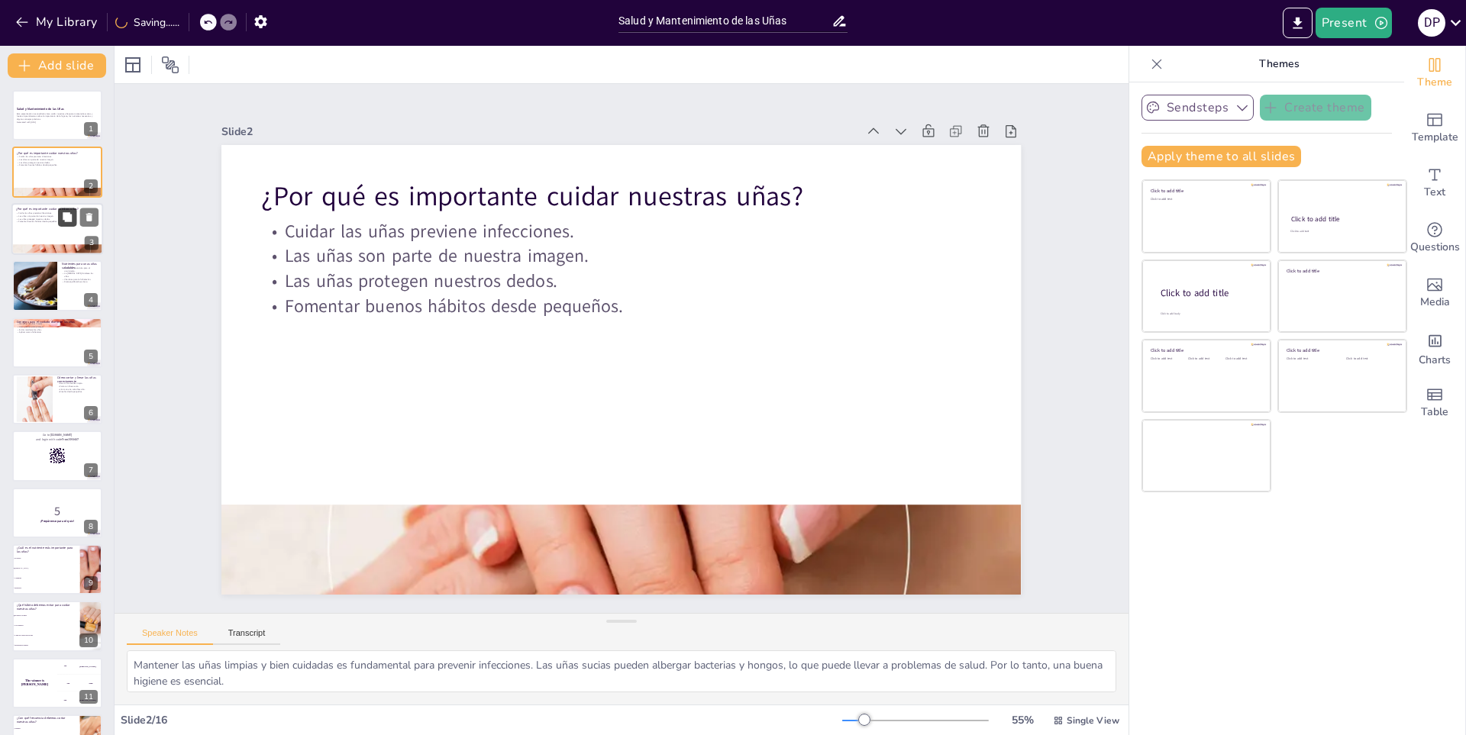
checkbox input "true"
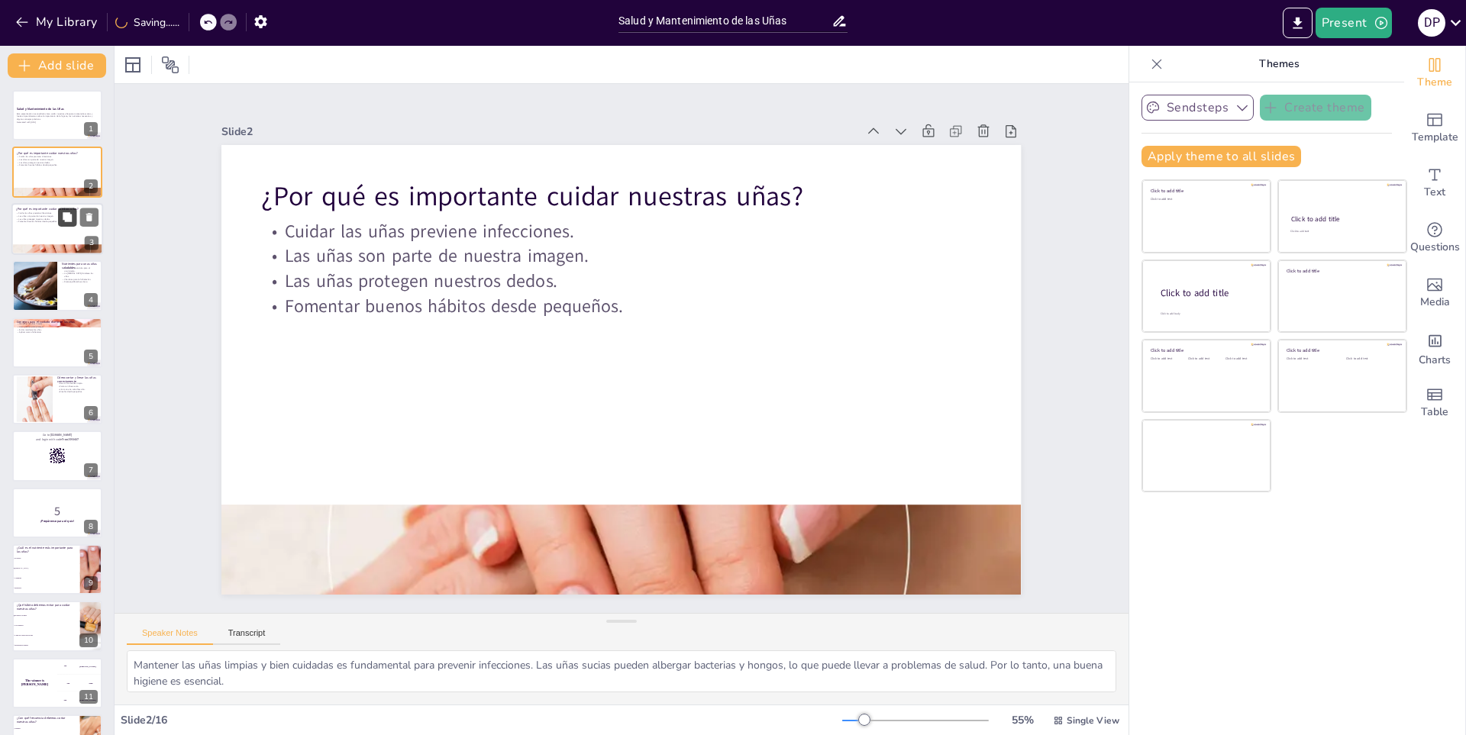
checkbox input "true"
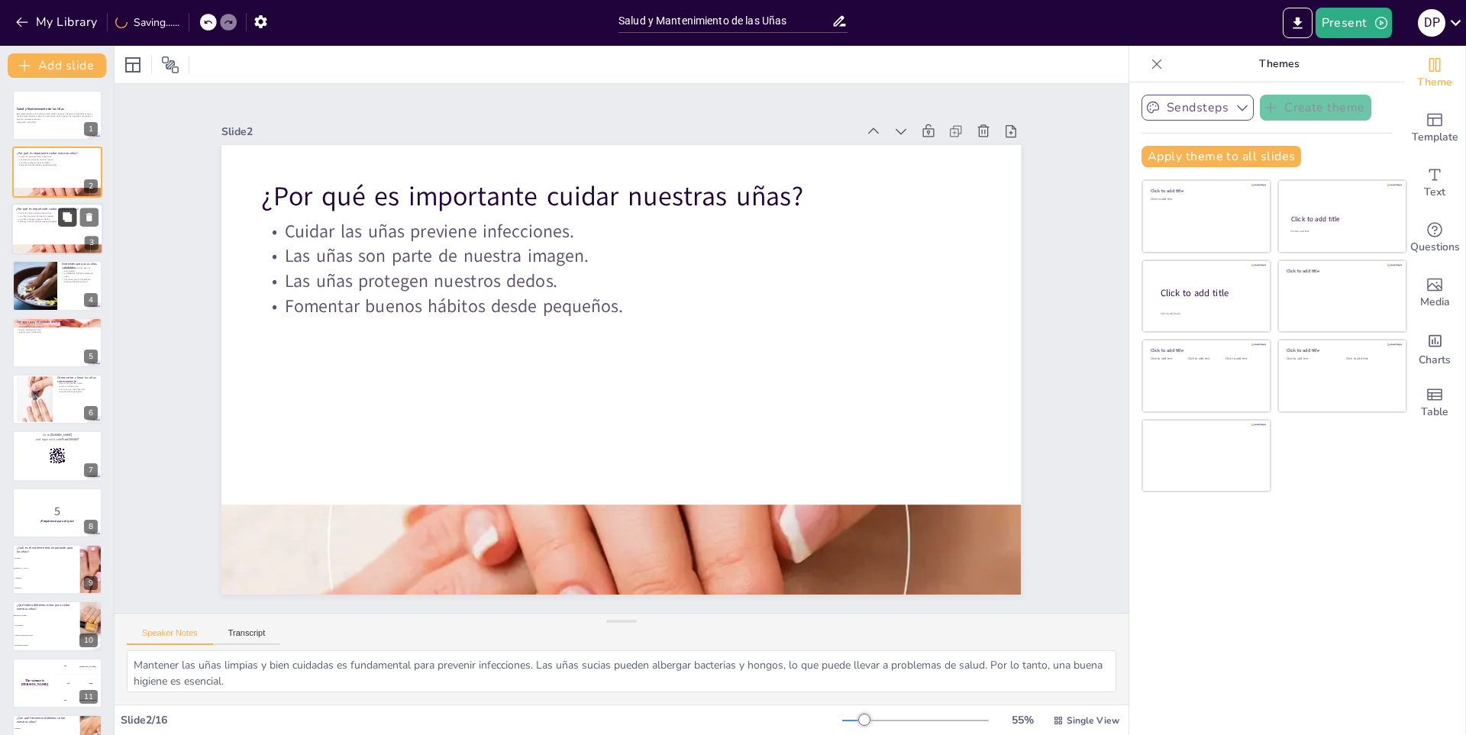
checkbox input "true"
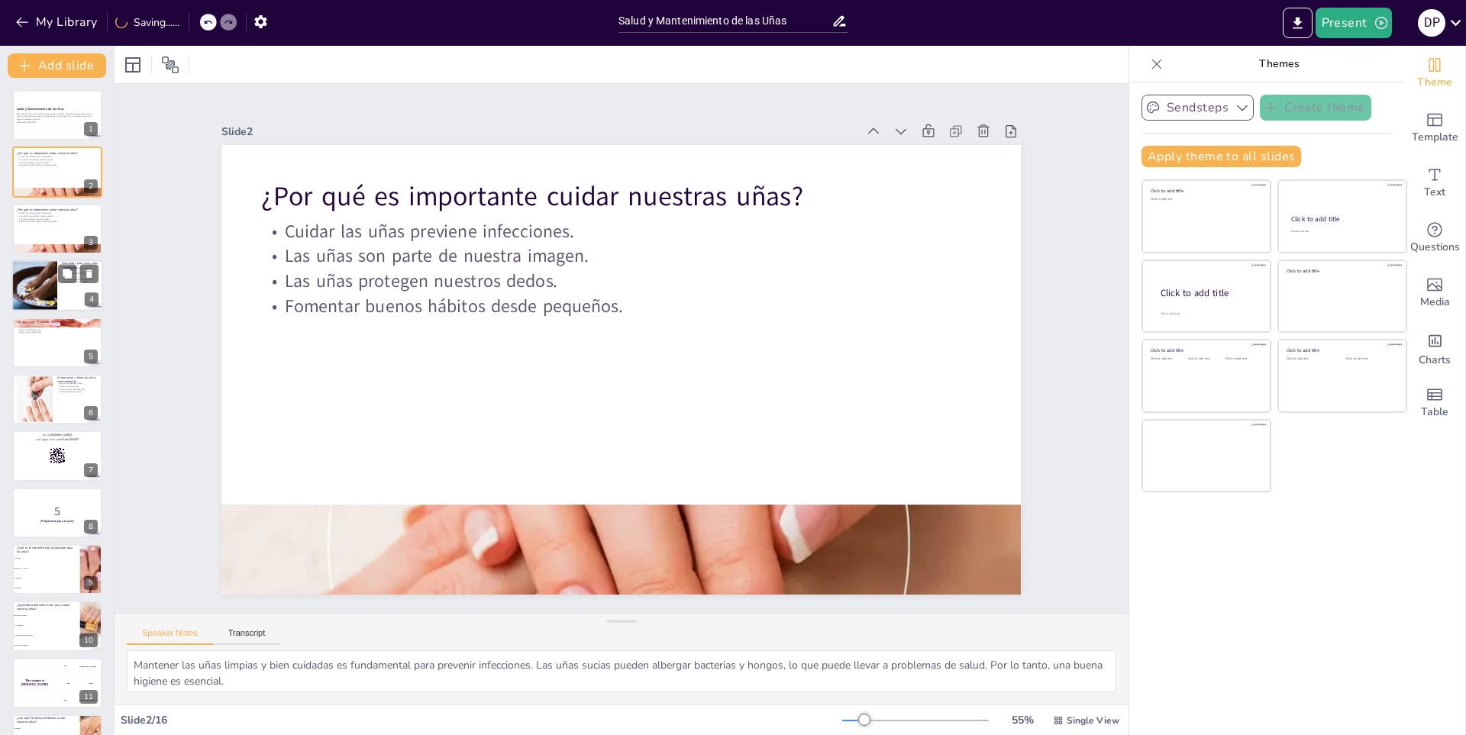
checkbox input "true"
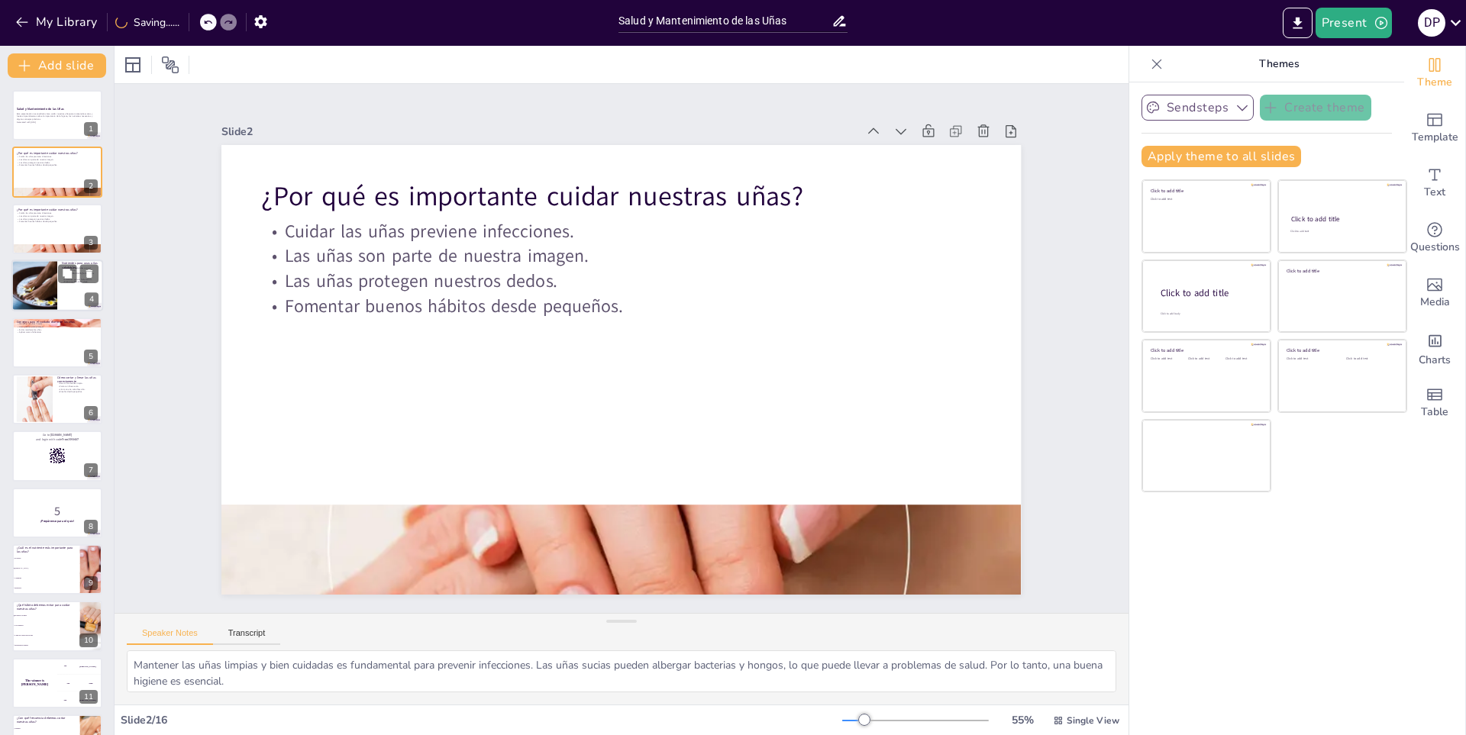
checkbox input "true"
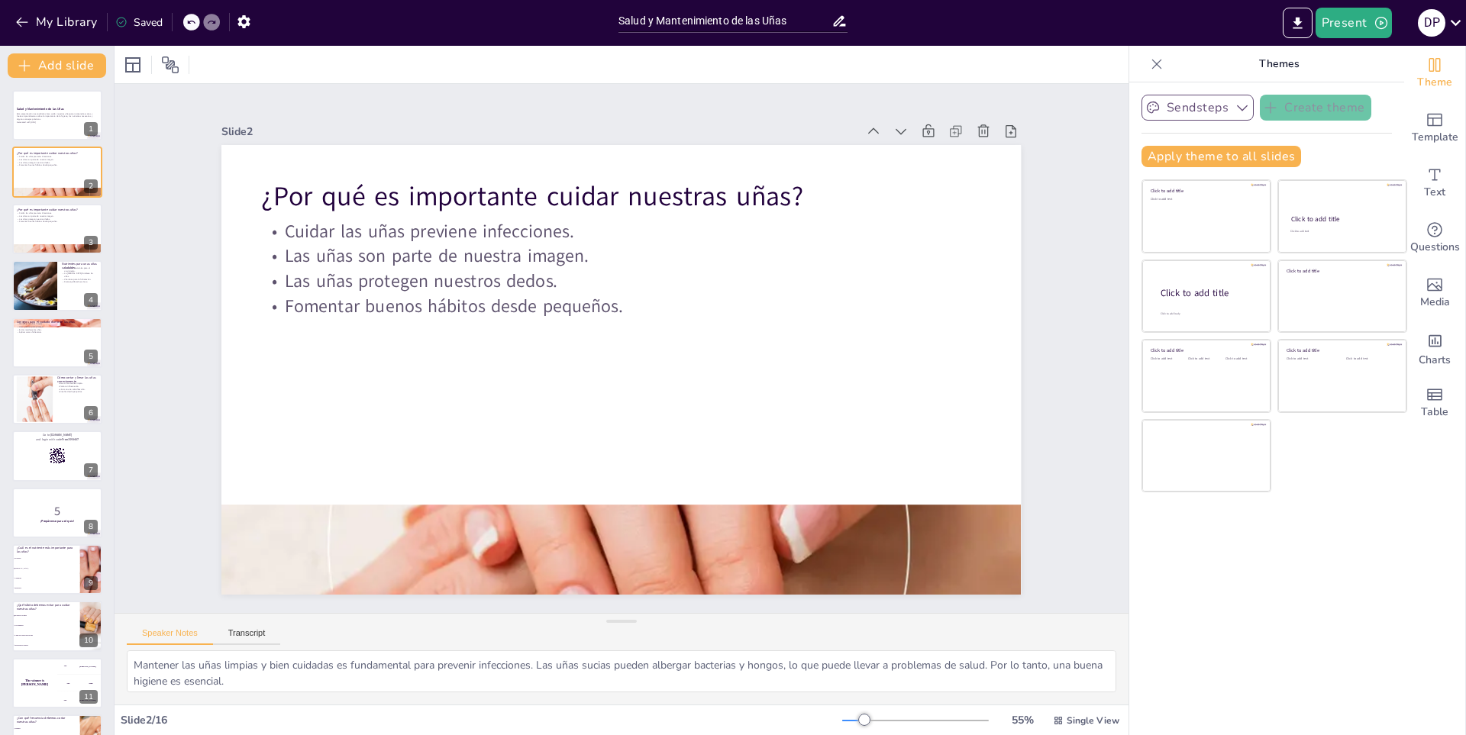
checkbox input "true"
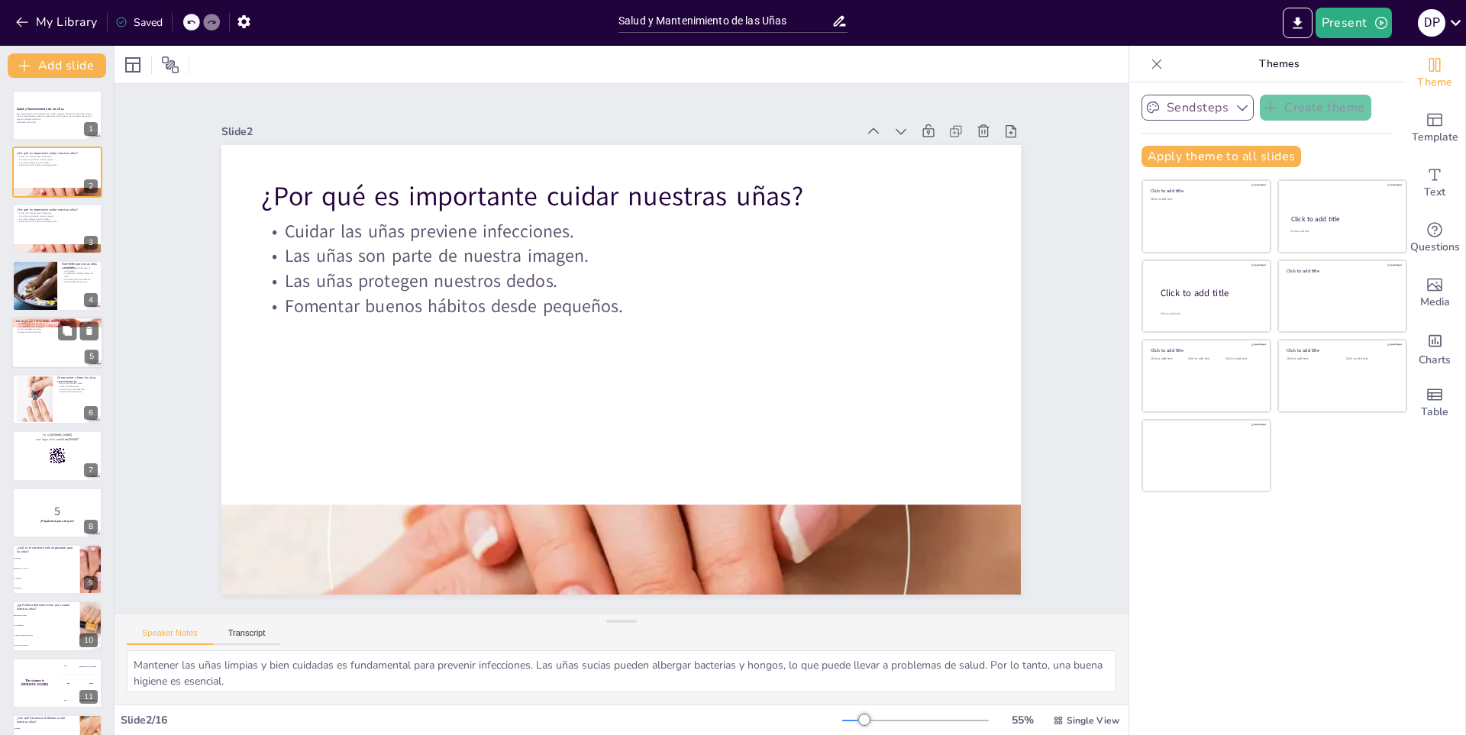
checkbox input "true"
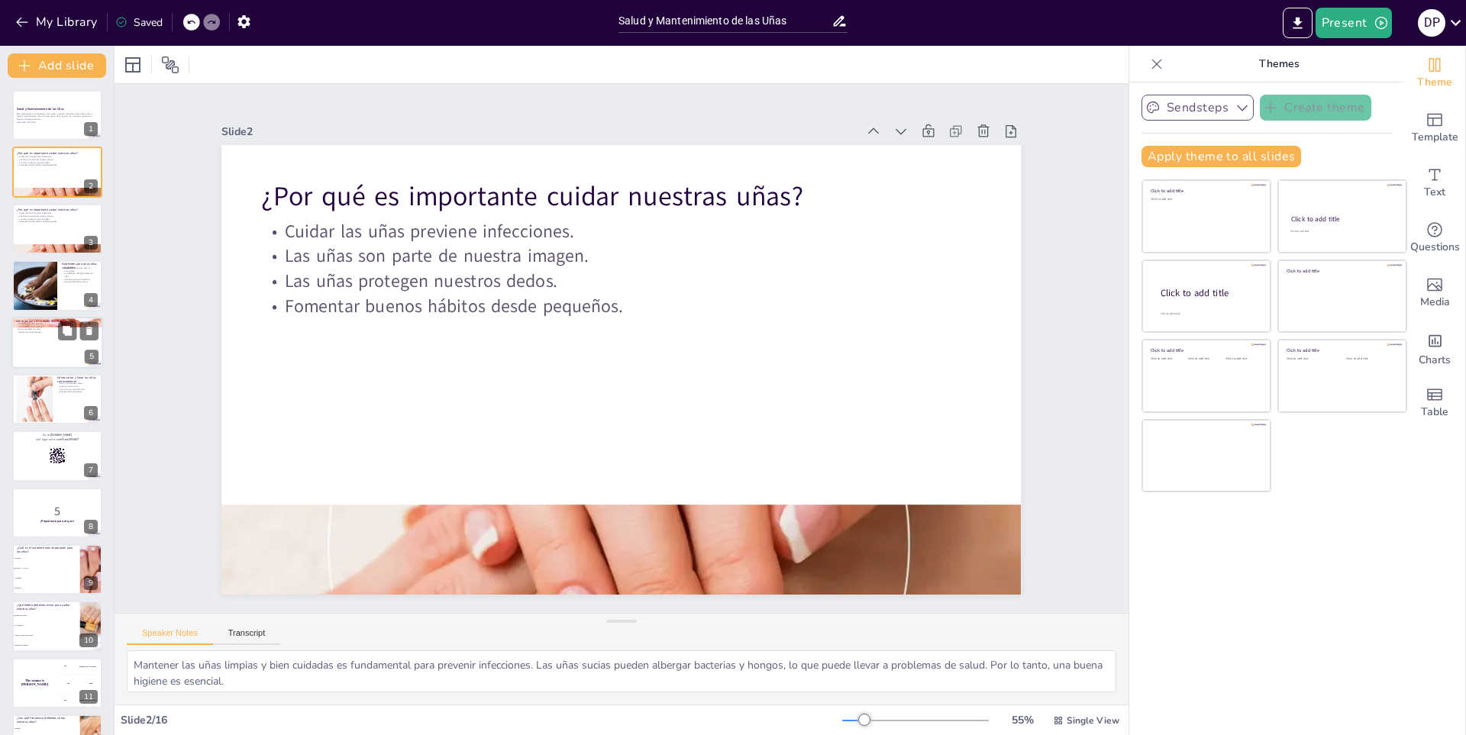
checkbox input "true"
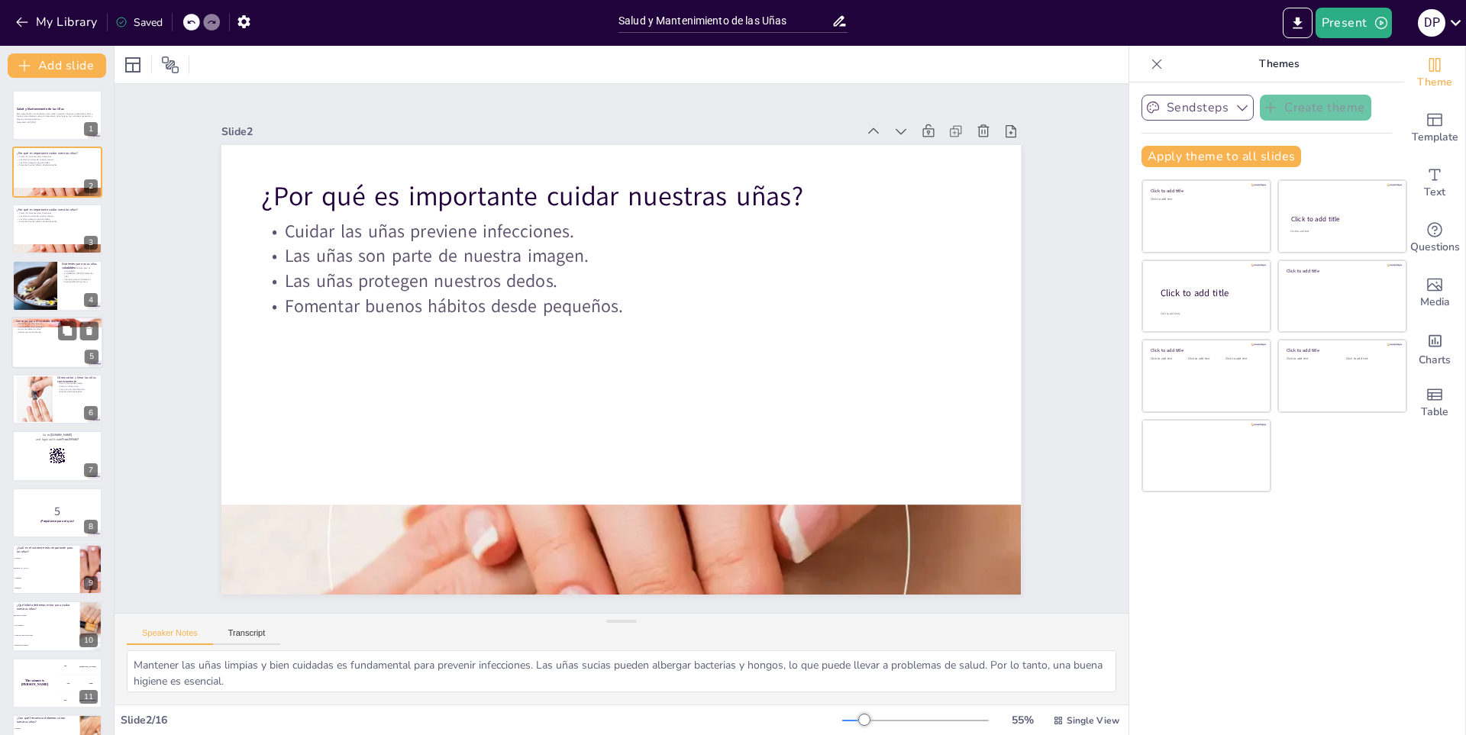
checkbox input "true"
click at [57, 278] on div at bounding box center [34, 286] width 62 height 52
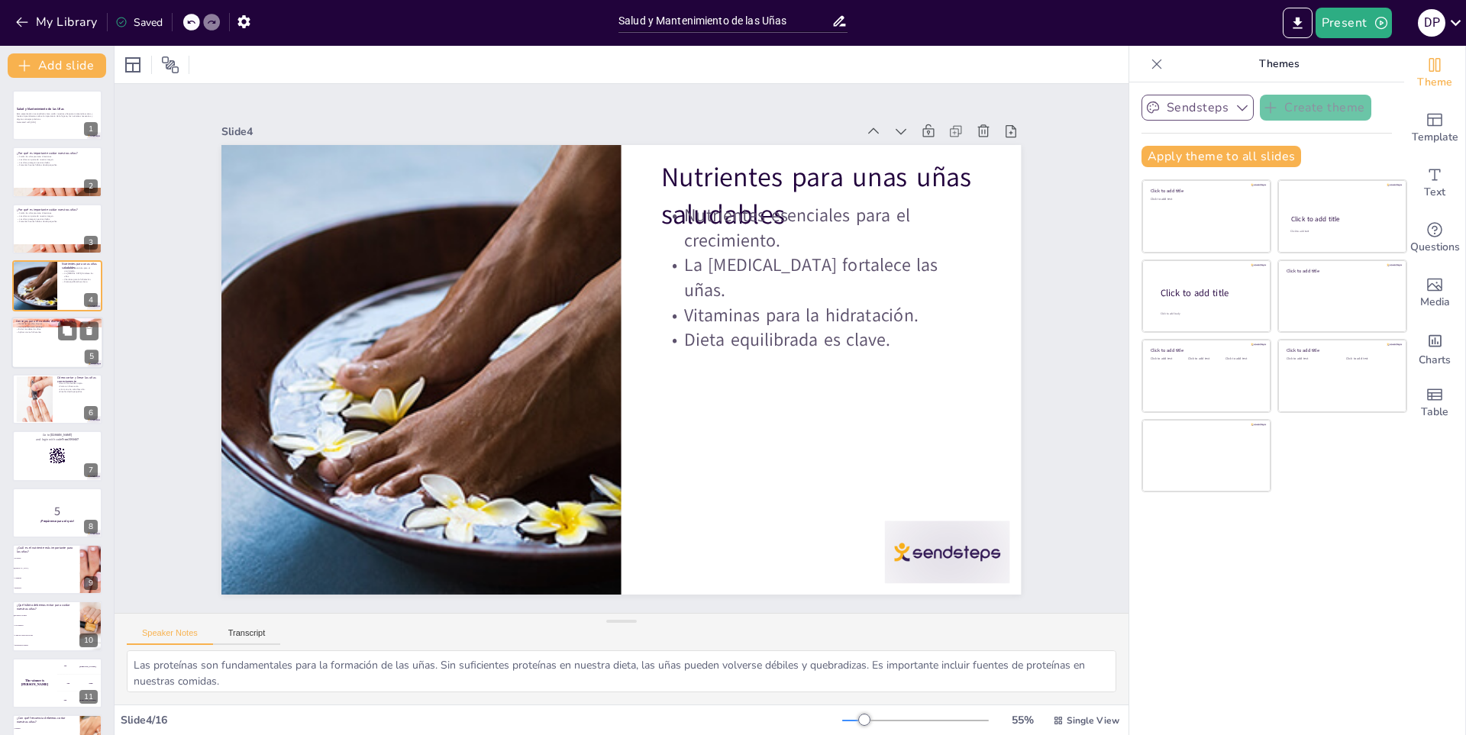
click at [46, 322] on p "Mantener las uñas limpias." at bounding box center [57, 323] width 82 height 3
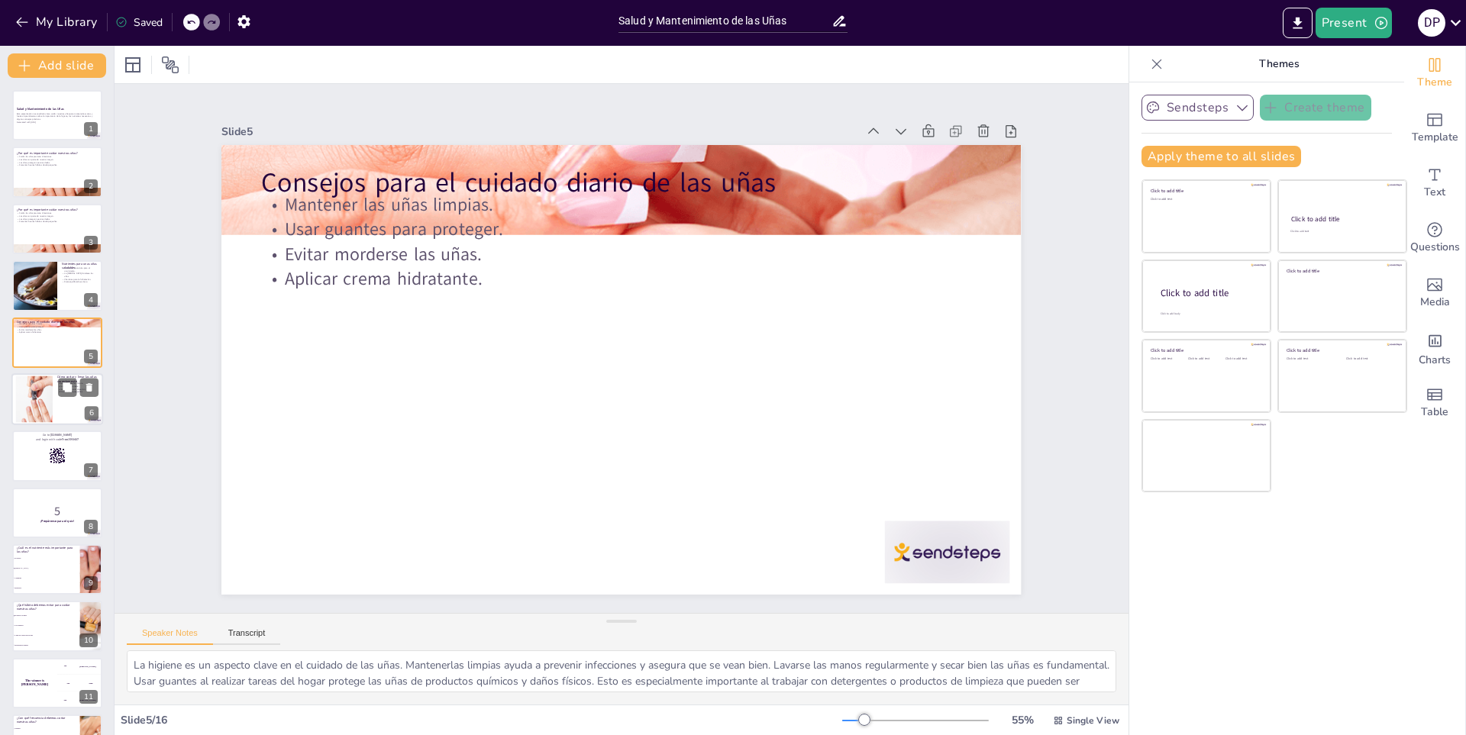
click at [47, 381] on div at bounding box center [33, 399] width 69 height 47
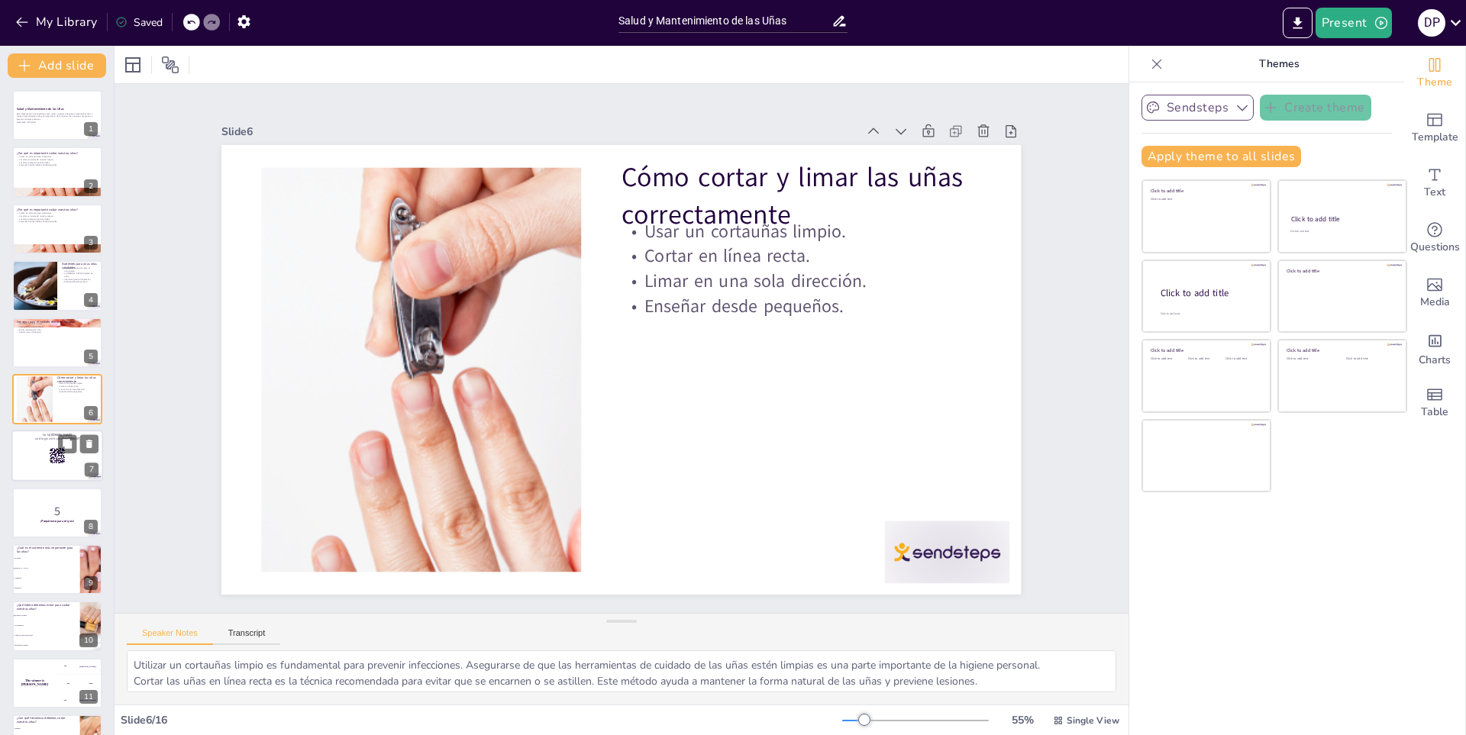
click at [45, 464] on div at bounding box center [57, 457] width 92 height 52
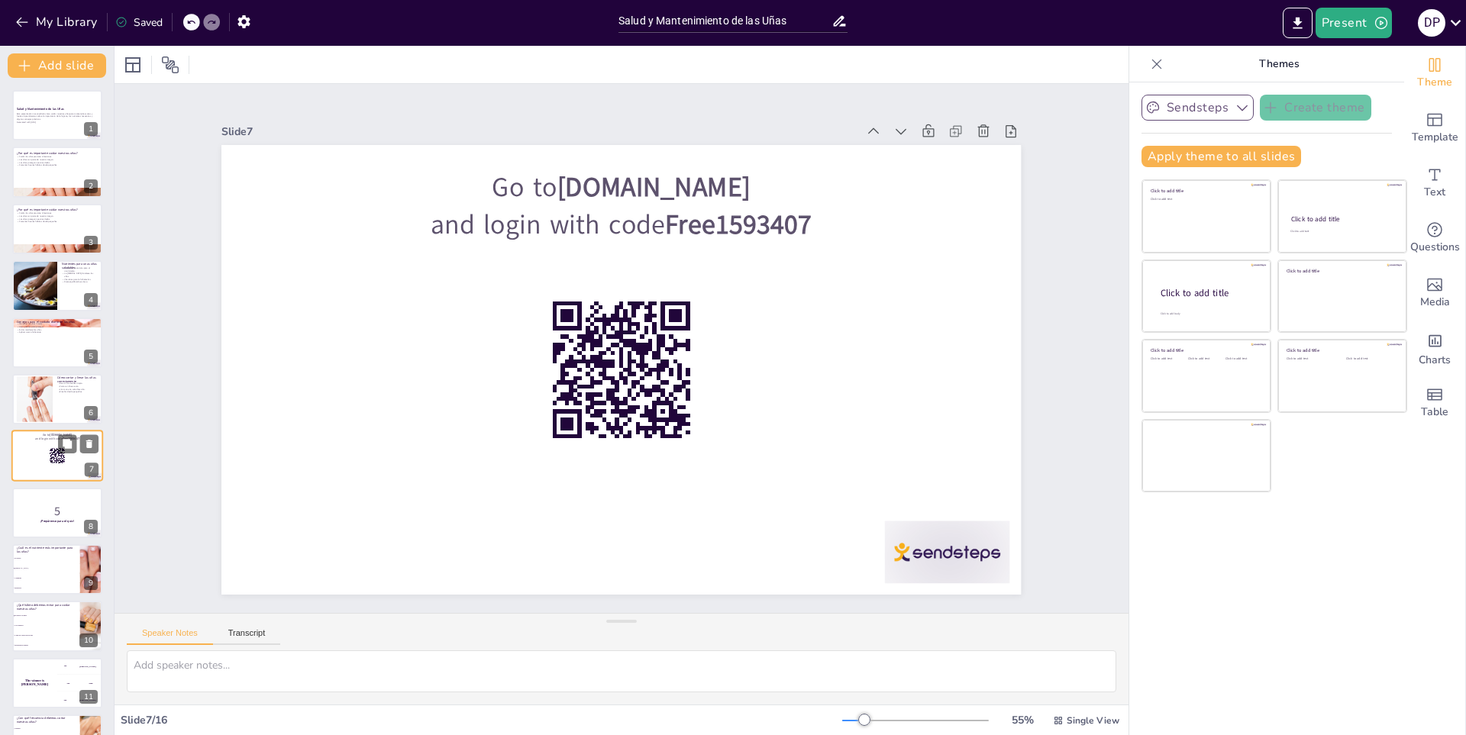
scroll to position [49, 0]
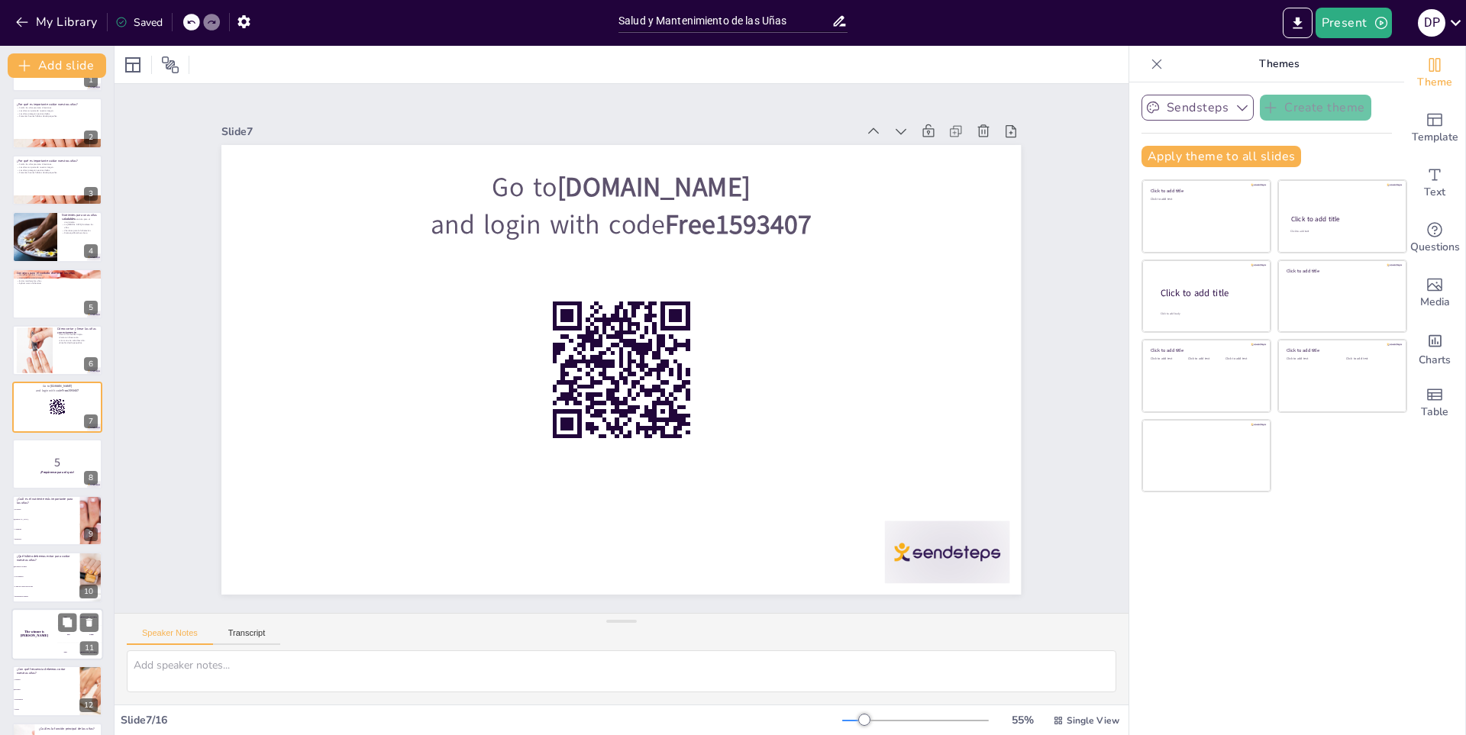
click at [51, 630] on div "The winner is [PERSON_NAME]" at bounding box center [34, 635] width 46 height 52
